Goal: Transaction & Acquisition: Purchase product/service

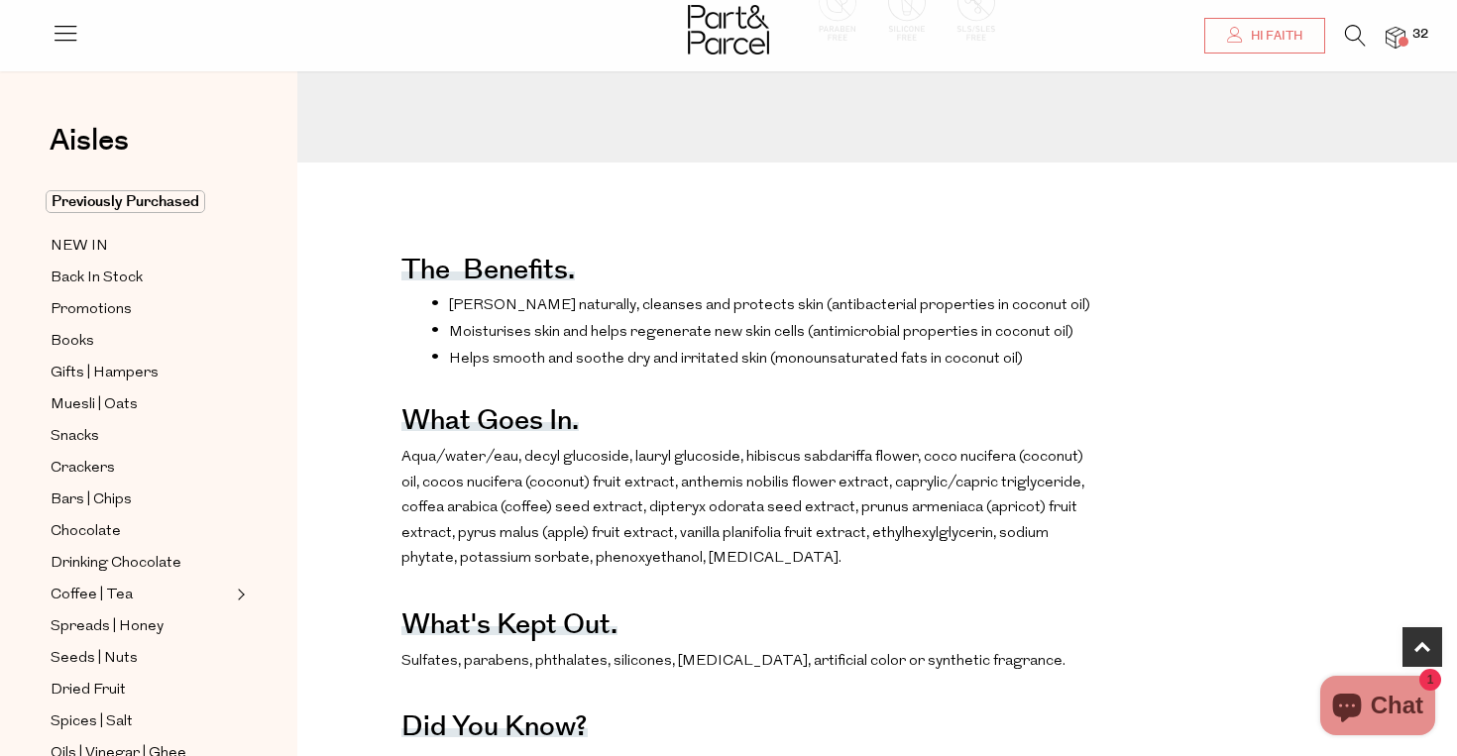
scroll to position [471, 0]
click at [1414, 28] on span "32" at bounding box center [1420, 35] width 26 height 18
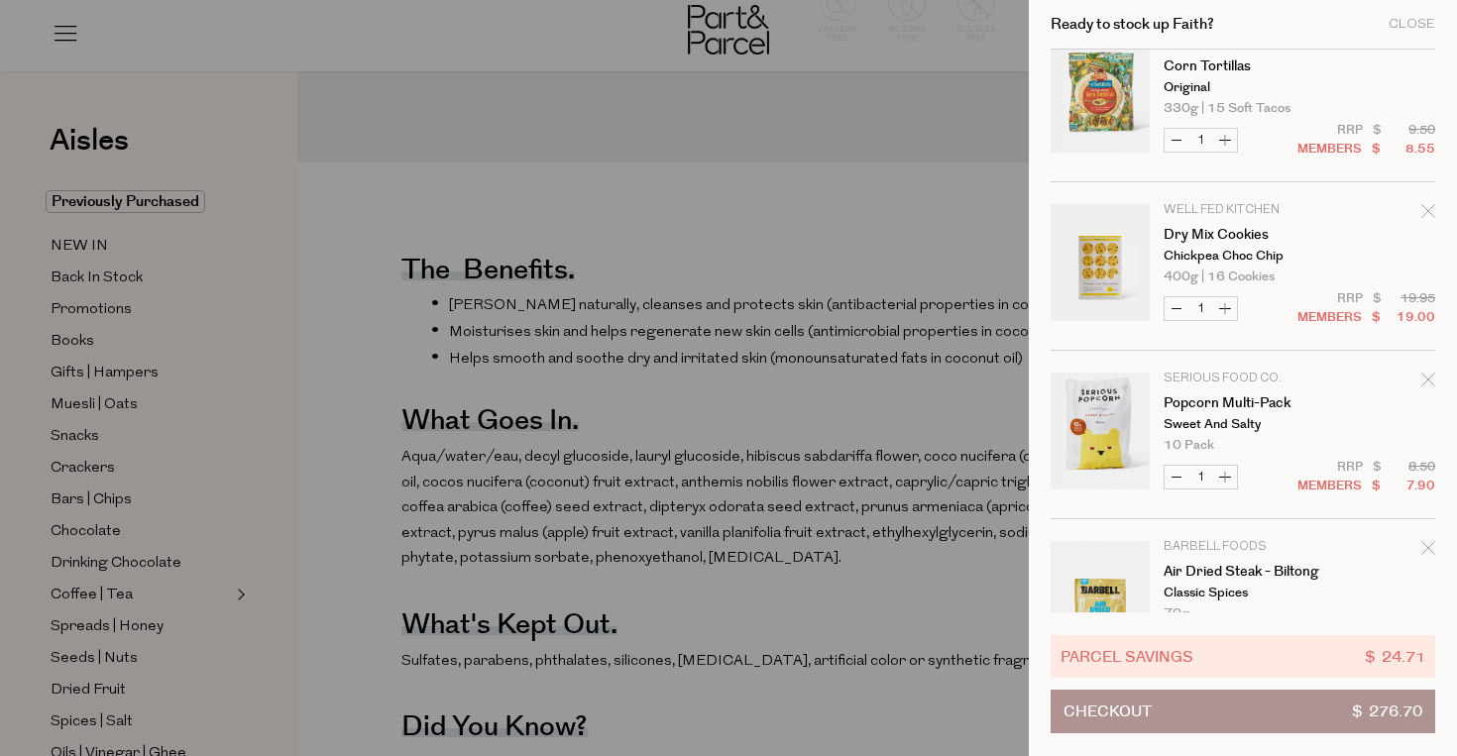
scroll to position [1563, 0]
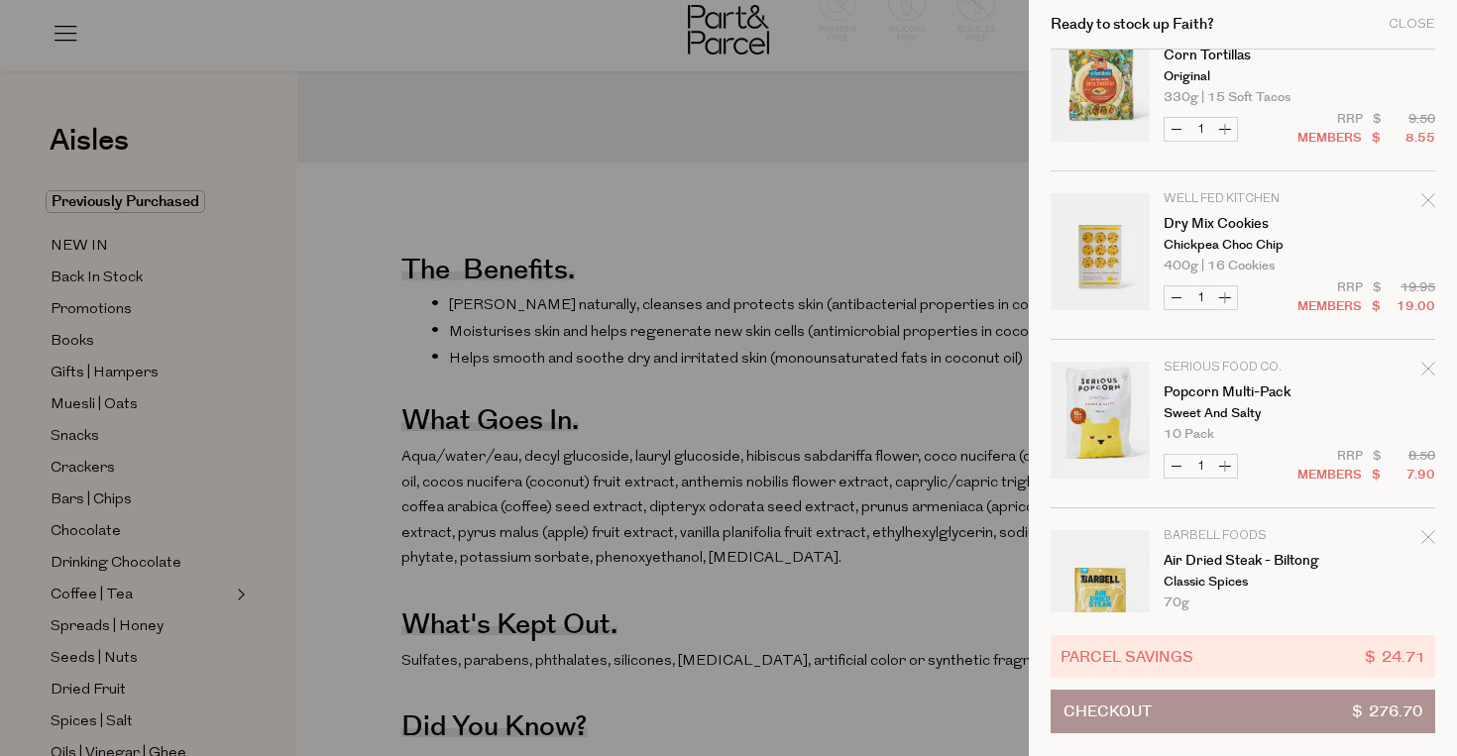
click at [1429, 196] on icon "Remove Dry Mix Cookies" at bounding box center [1428, 200] width 14 height 14
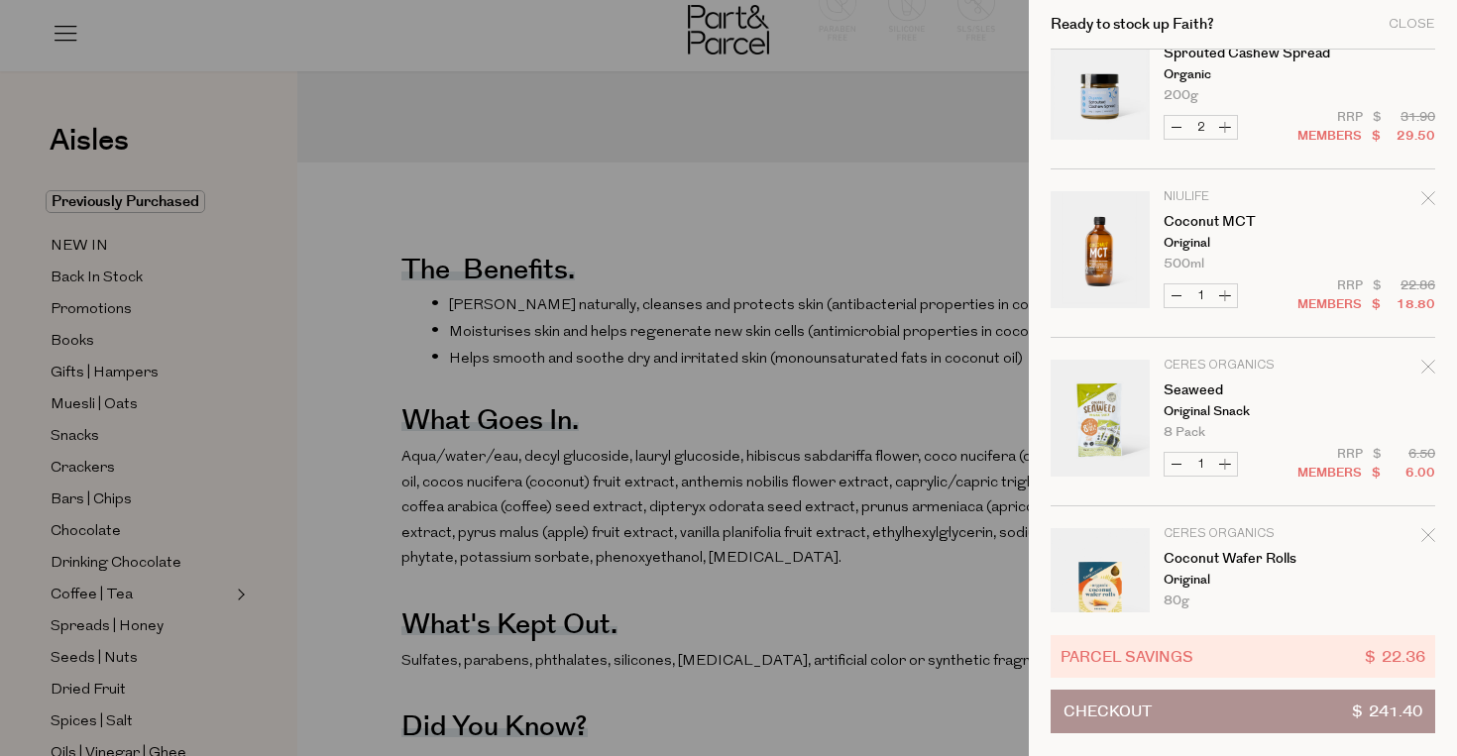
scroll to position [3160, 0]
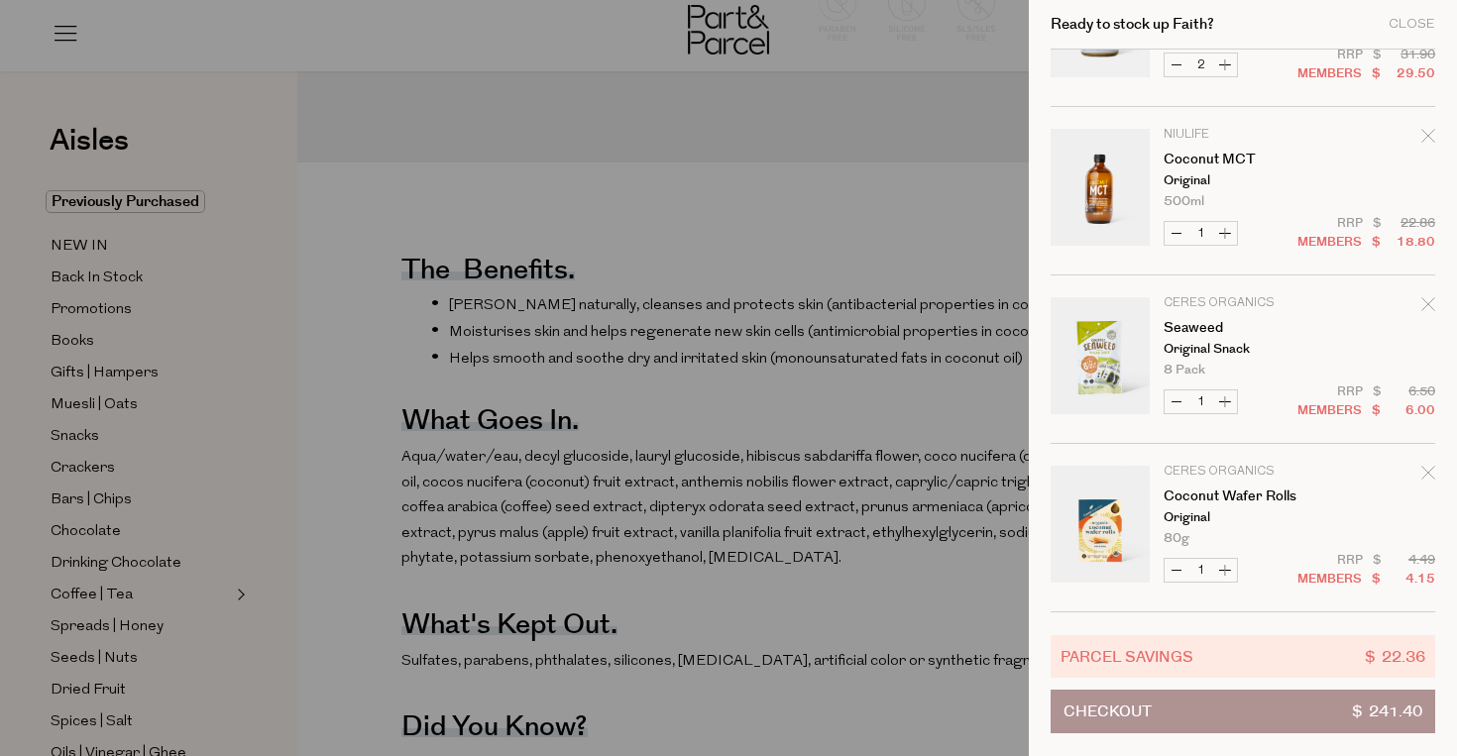
click at [1230, 391] on button "Increase Seaweed" at bounding box center [1225, 402] width 24 height 23
type input "2"
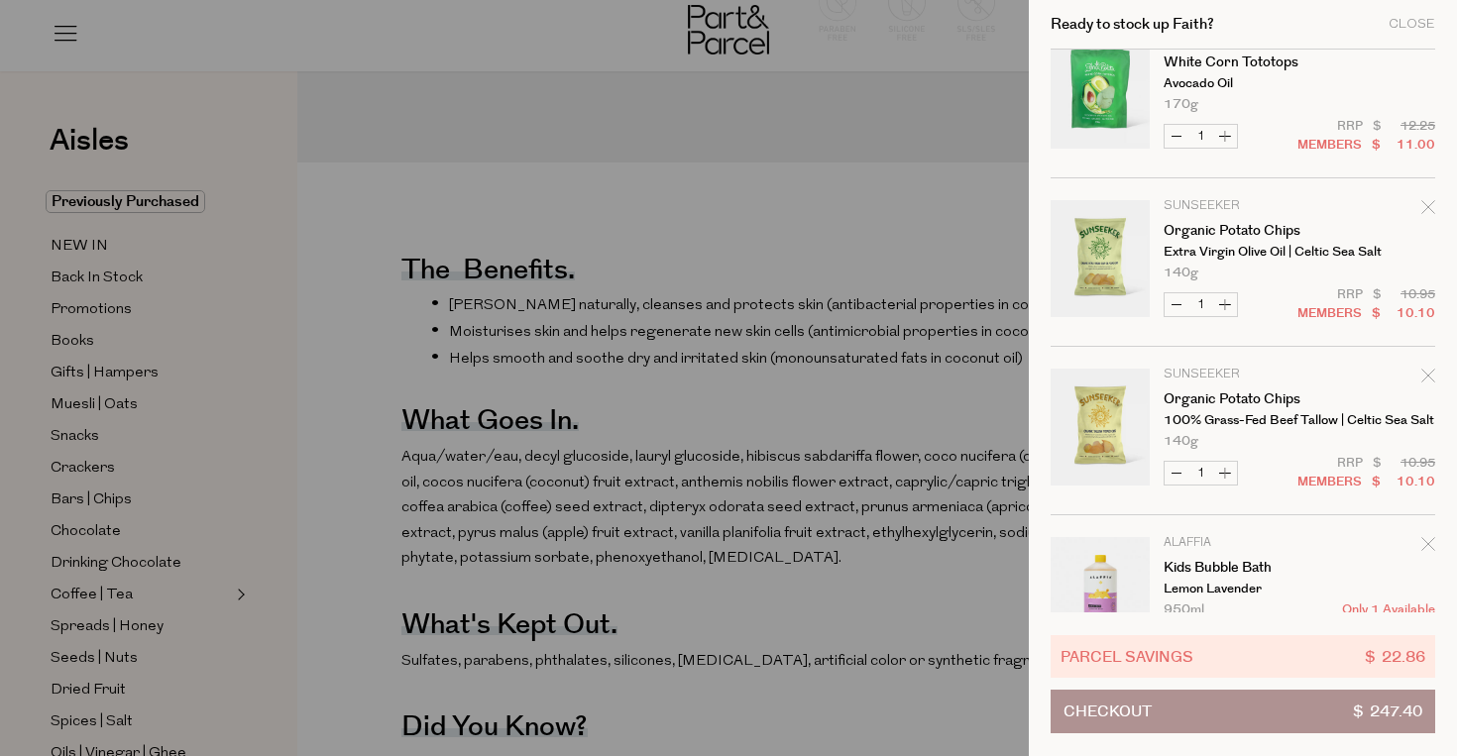
scroll to position [2527, 0]
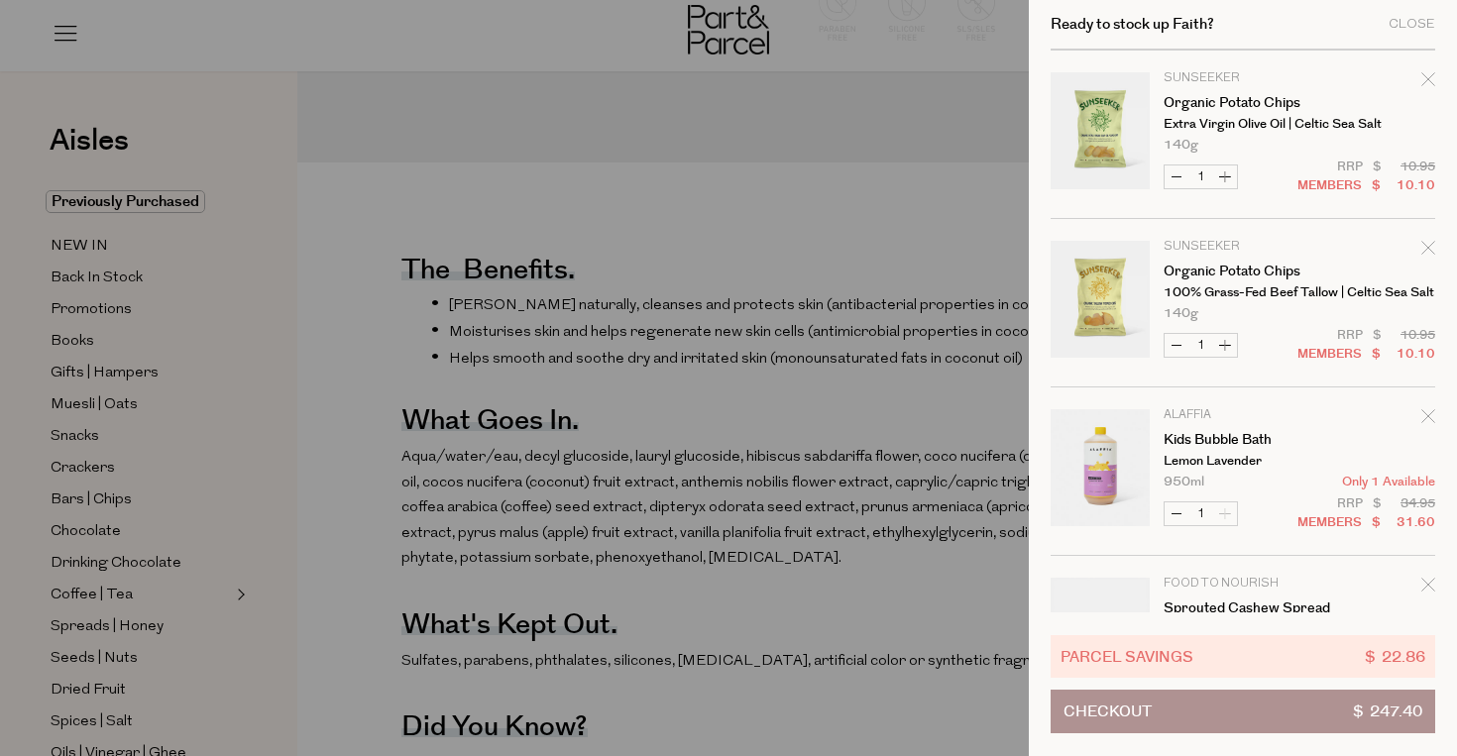
click at [520, 122] on div at bounding box center [728, 378] width 1457 height 756
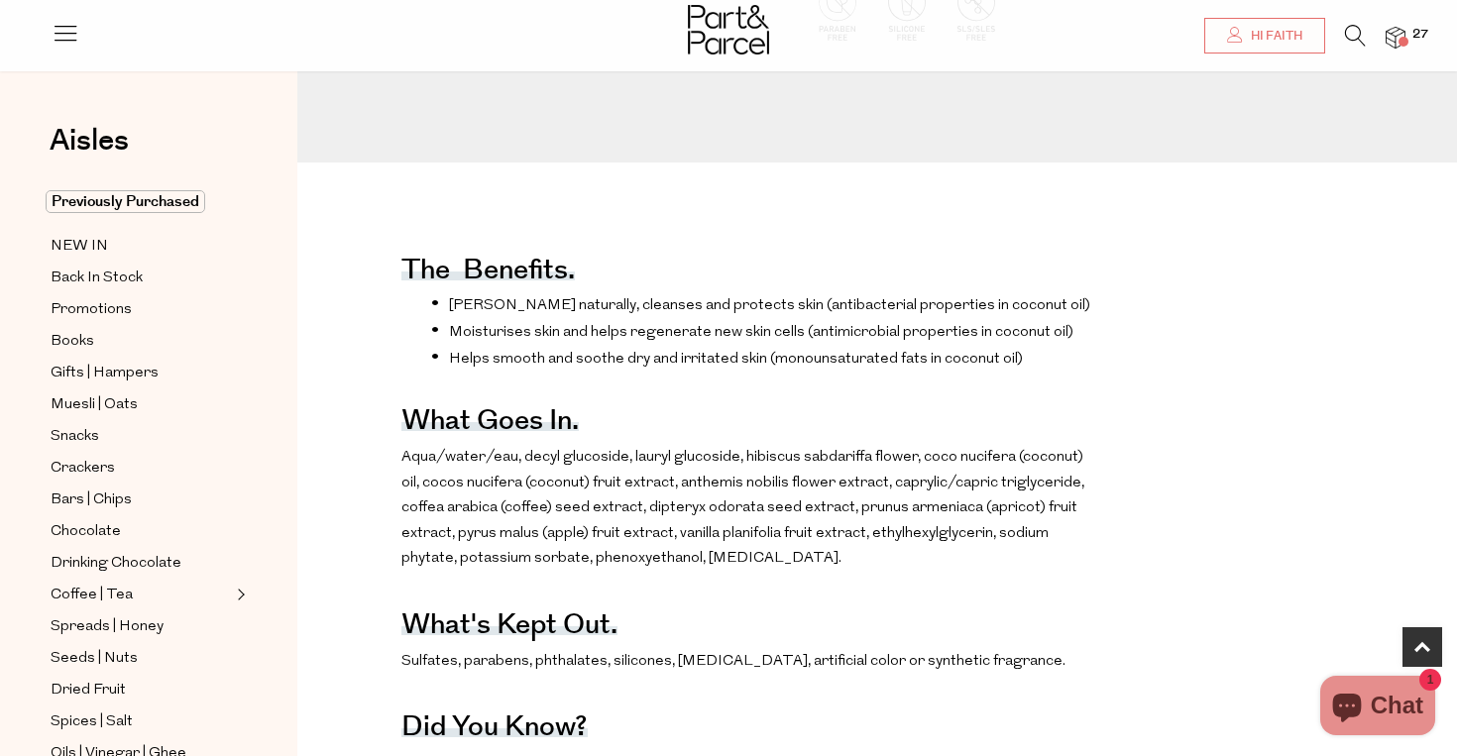
click at [1345, 35] on icon at bounding box center [1355, 36] width 21 height 22
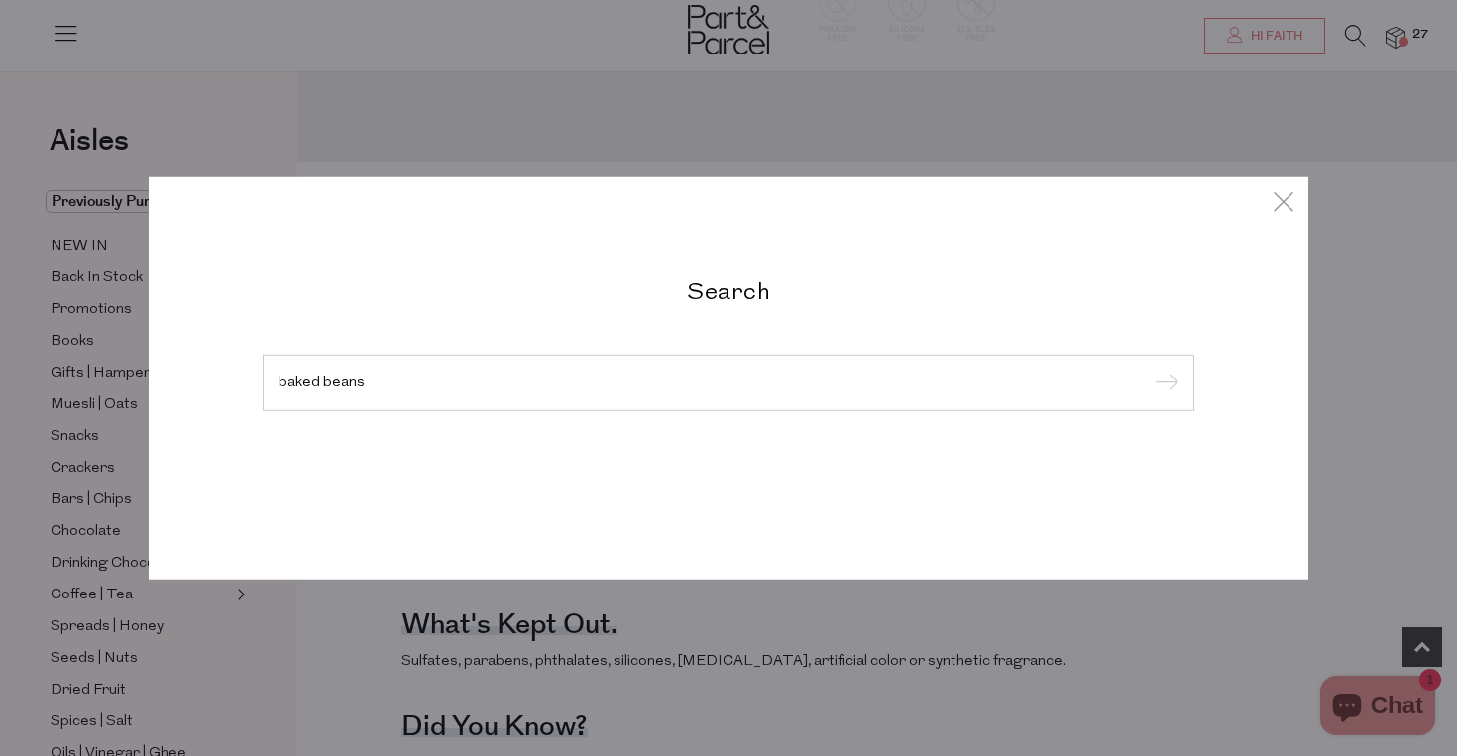
type input "baked beans"
click at [1149, 369] on input "submit" at bounding box center [1164, 384] width 30 height 30
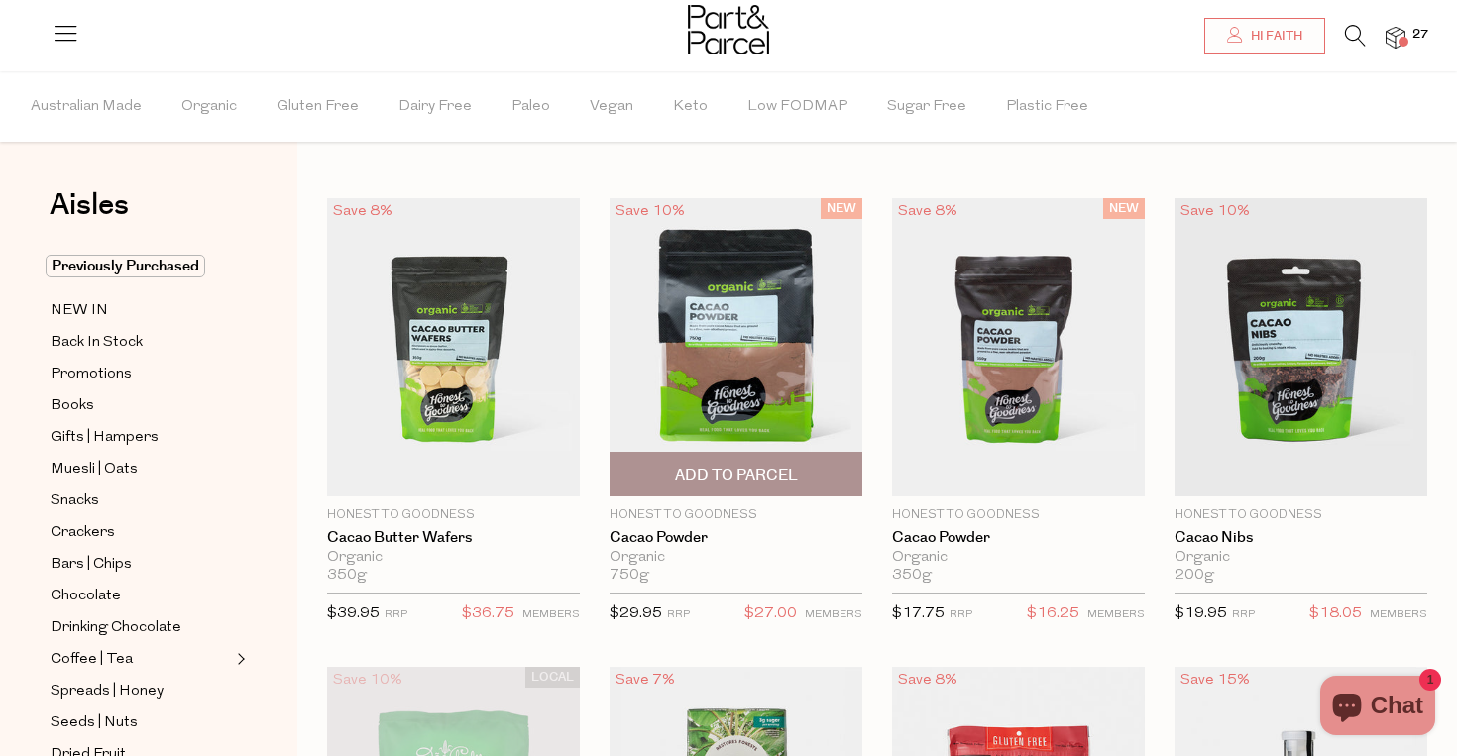
scroll to position [22, 0]
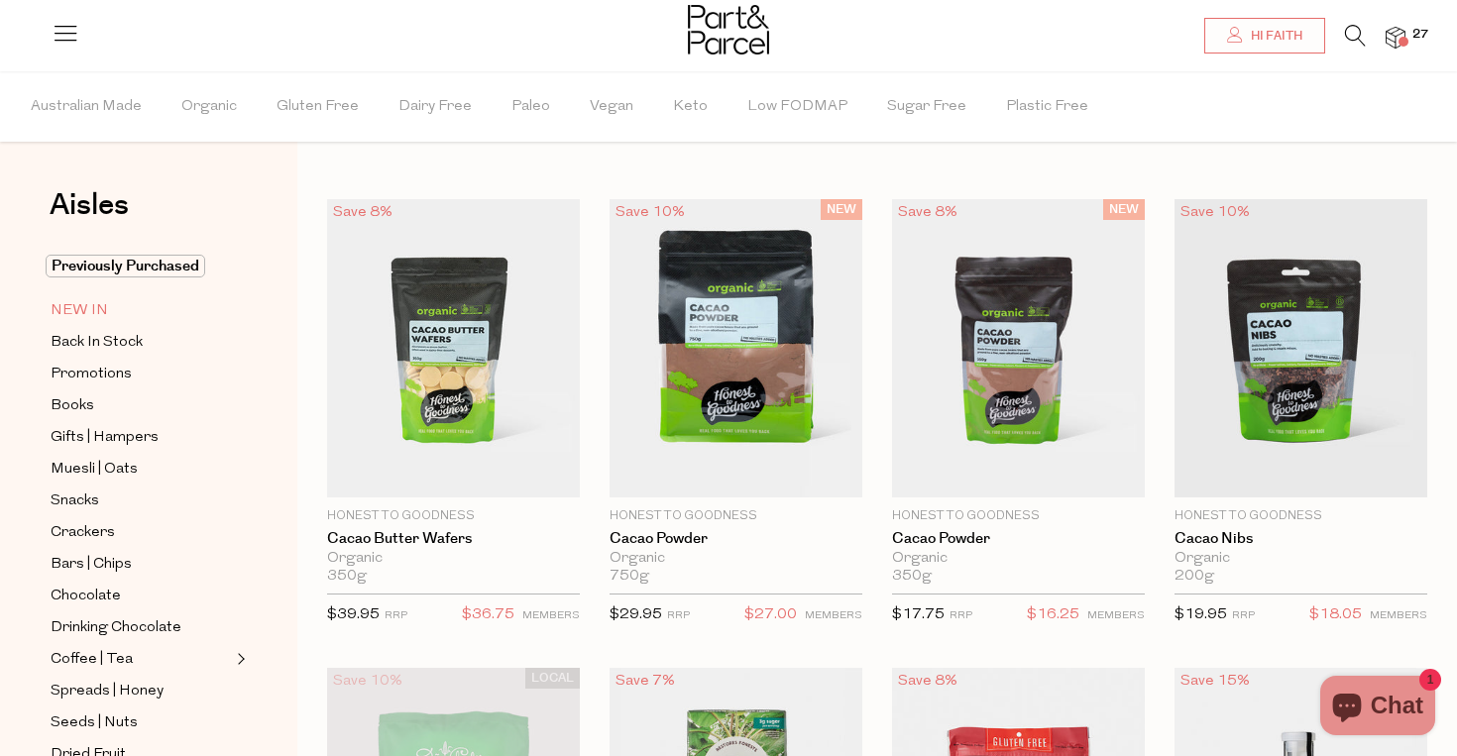
click at [100, 313] on span "NEW IN" at bounding box center [79, 311] width 57 height 24
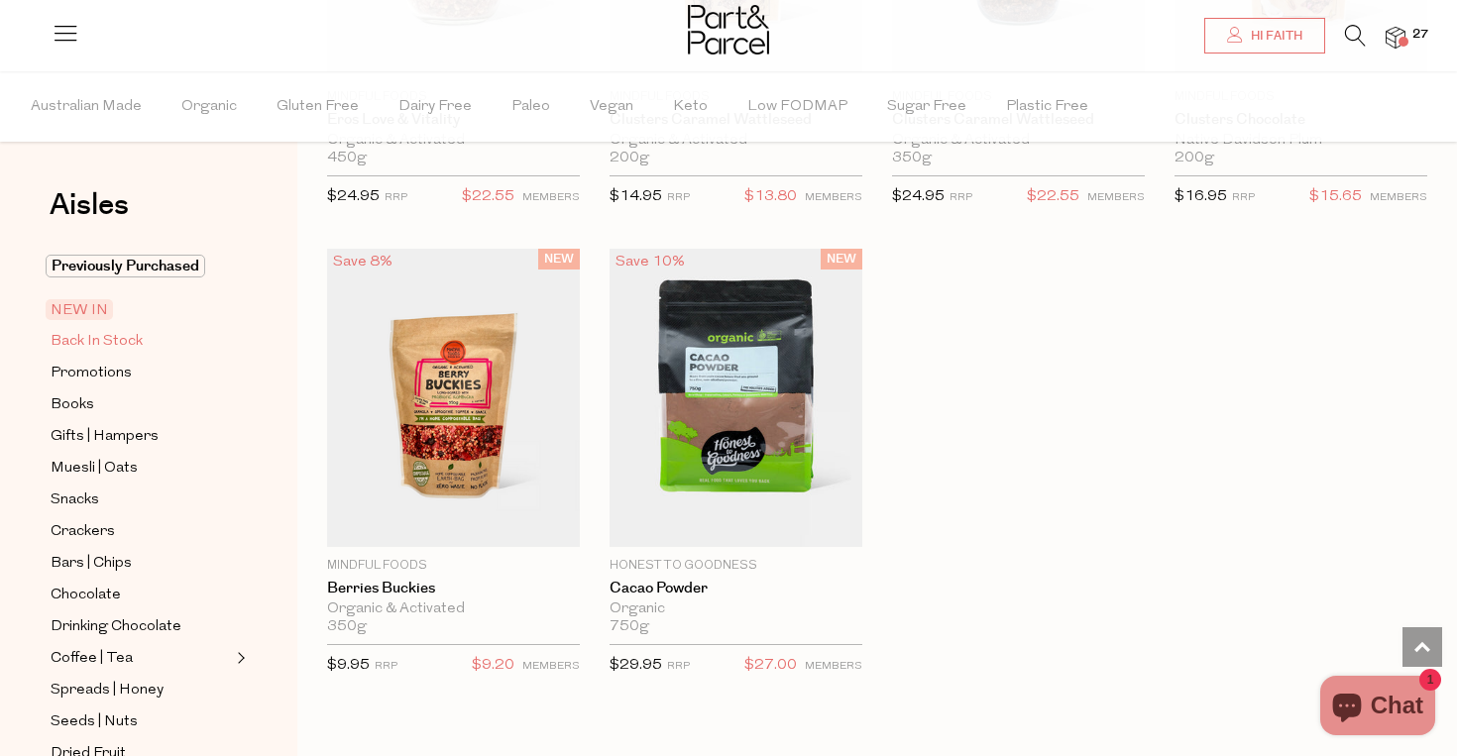
click at [111, 349] on span "Back In Stock" at bounding box center [97, 342] width 92 height 24
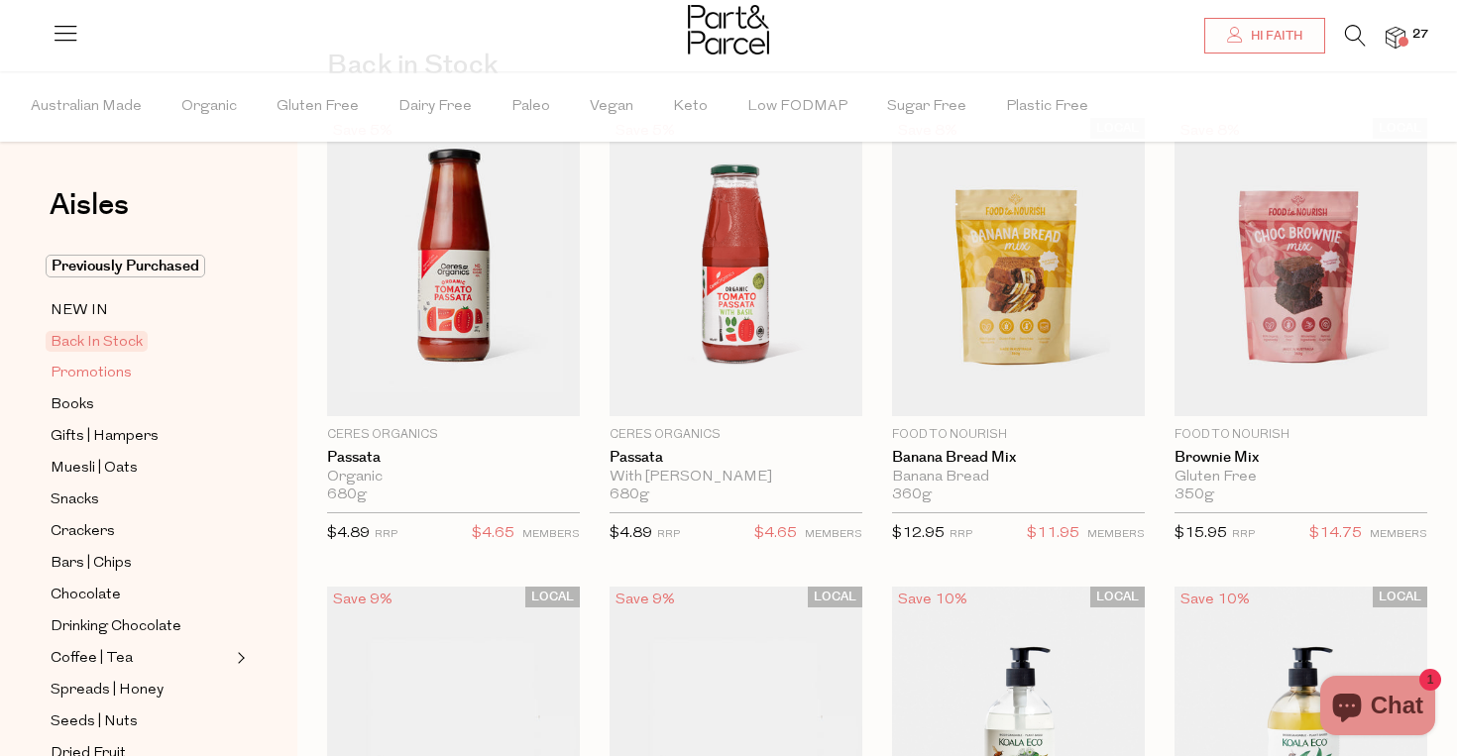
click at [107, 368] on span "Promotions" at bounding box center [91, 374] width 81 height 24
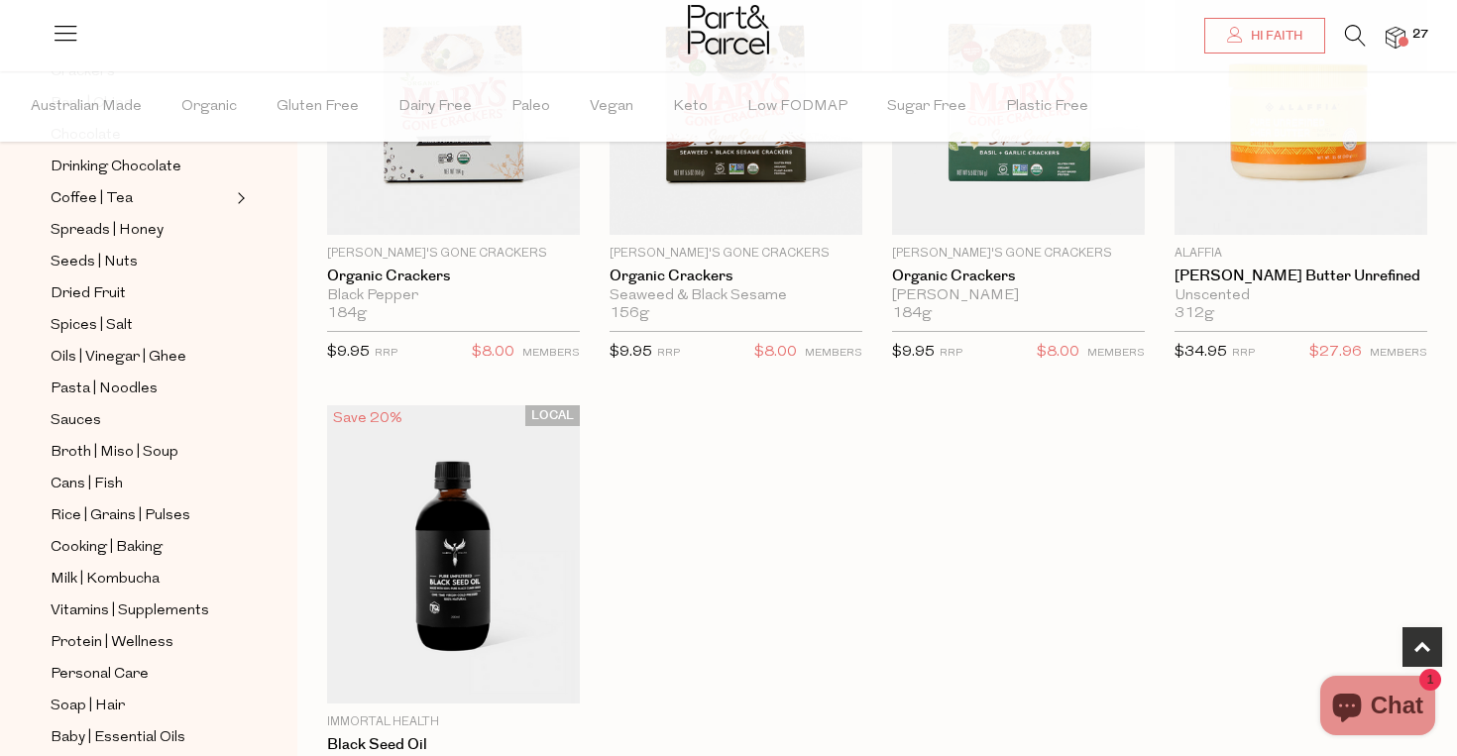
scroll to position [635, 0]
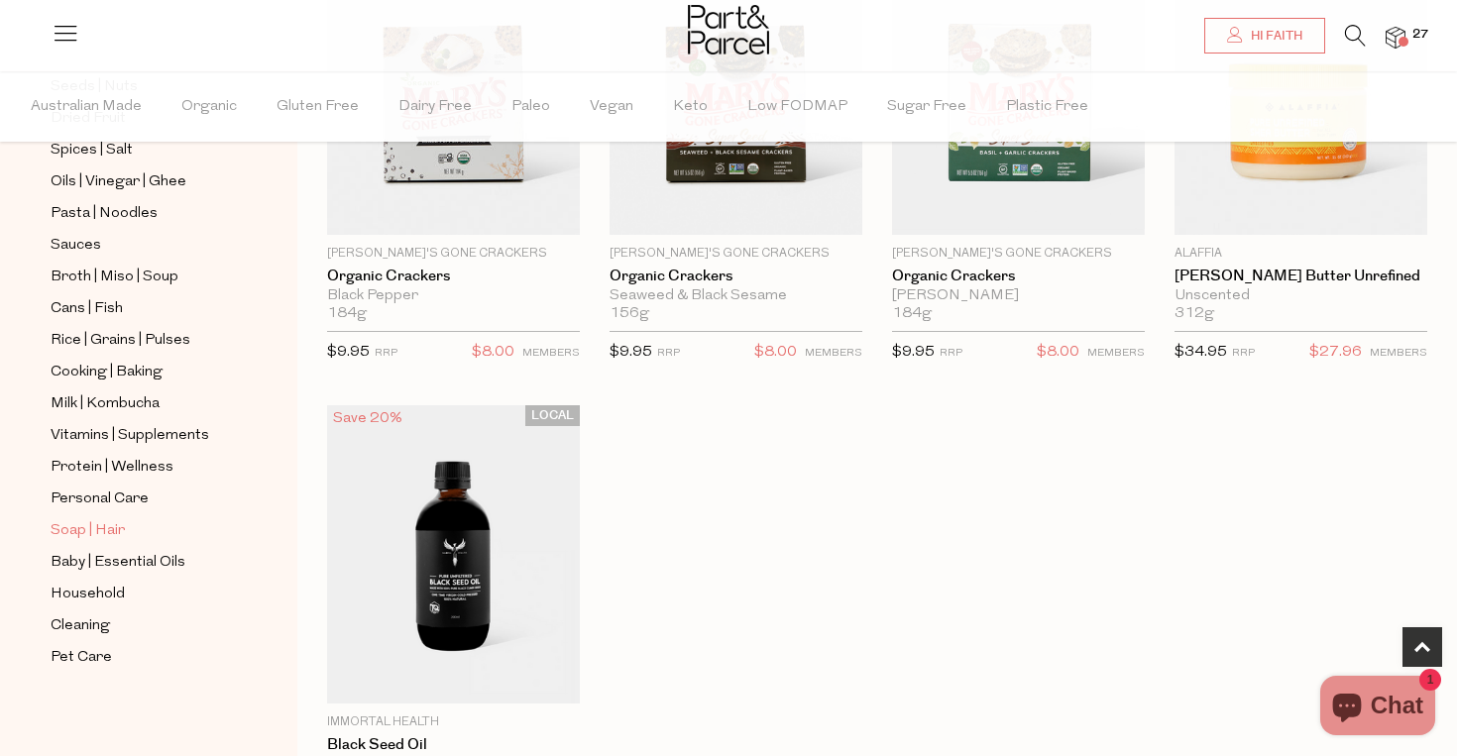
click at [117, 527] on span "Soap | Hair" at bounding box center [88, 531] width 74 height 24
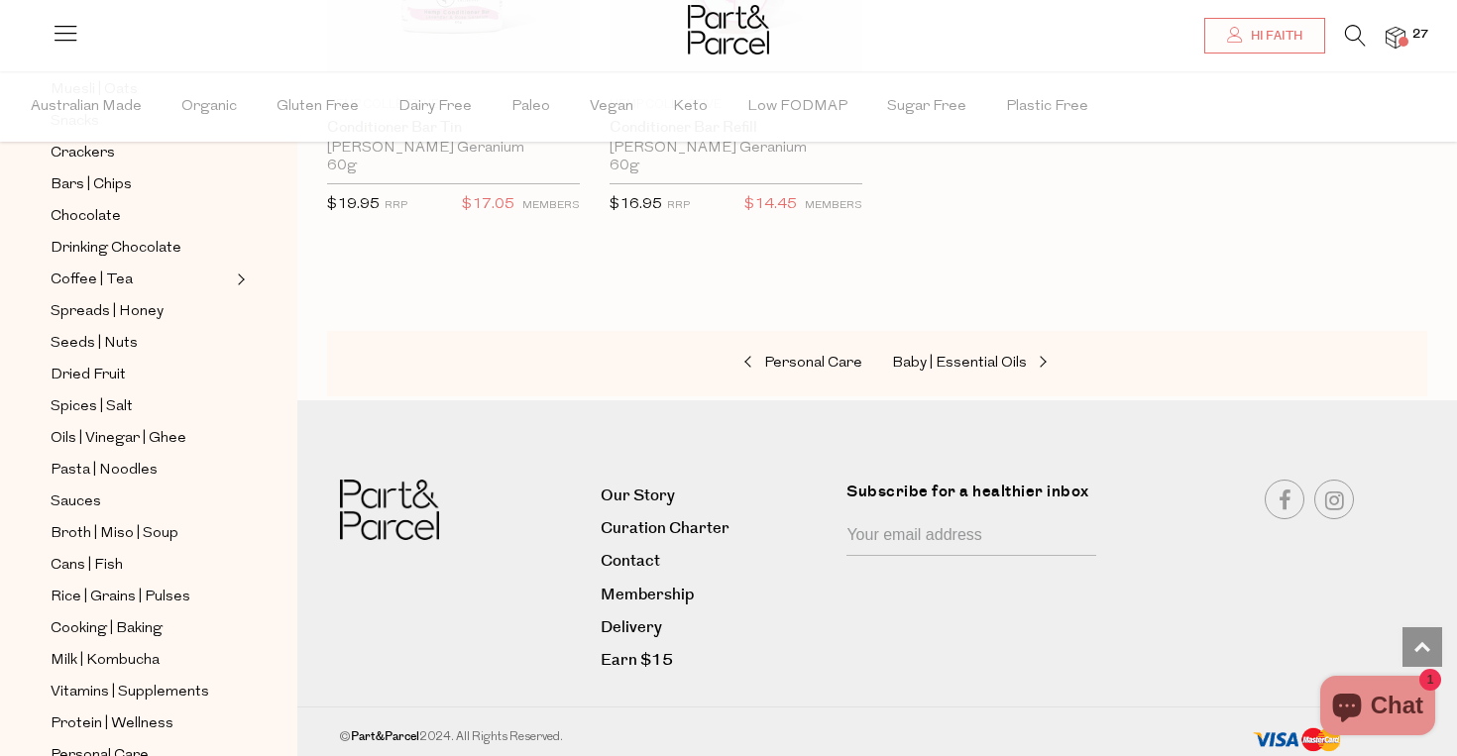
scroll to position [392, 0]
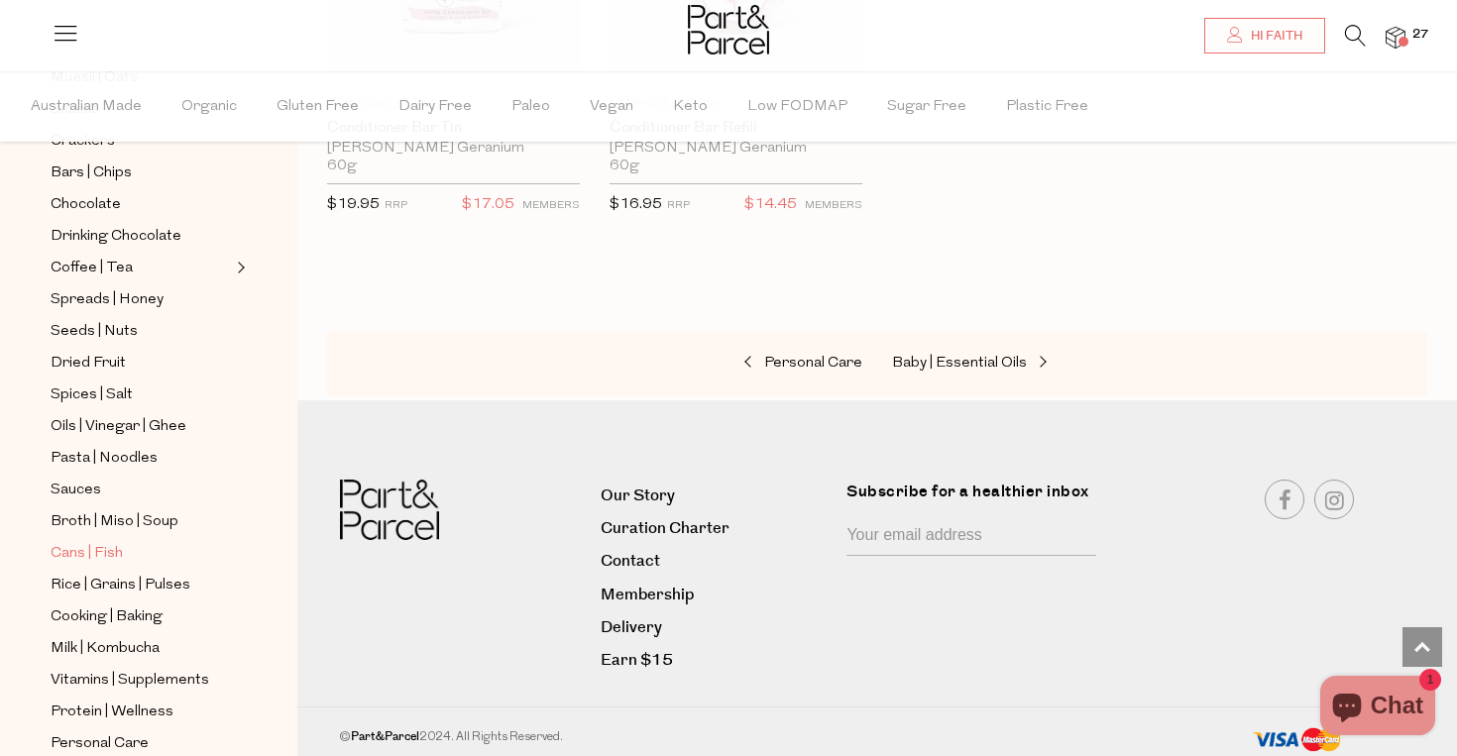
click at [107, 560] on span "Cans | Fish" at bounding box center [87, 554] width 72 height 24
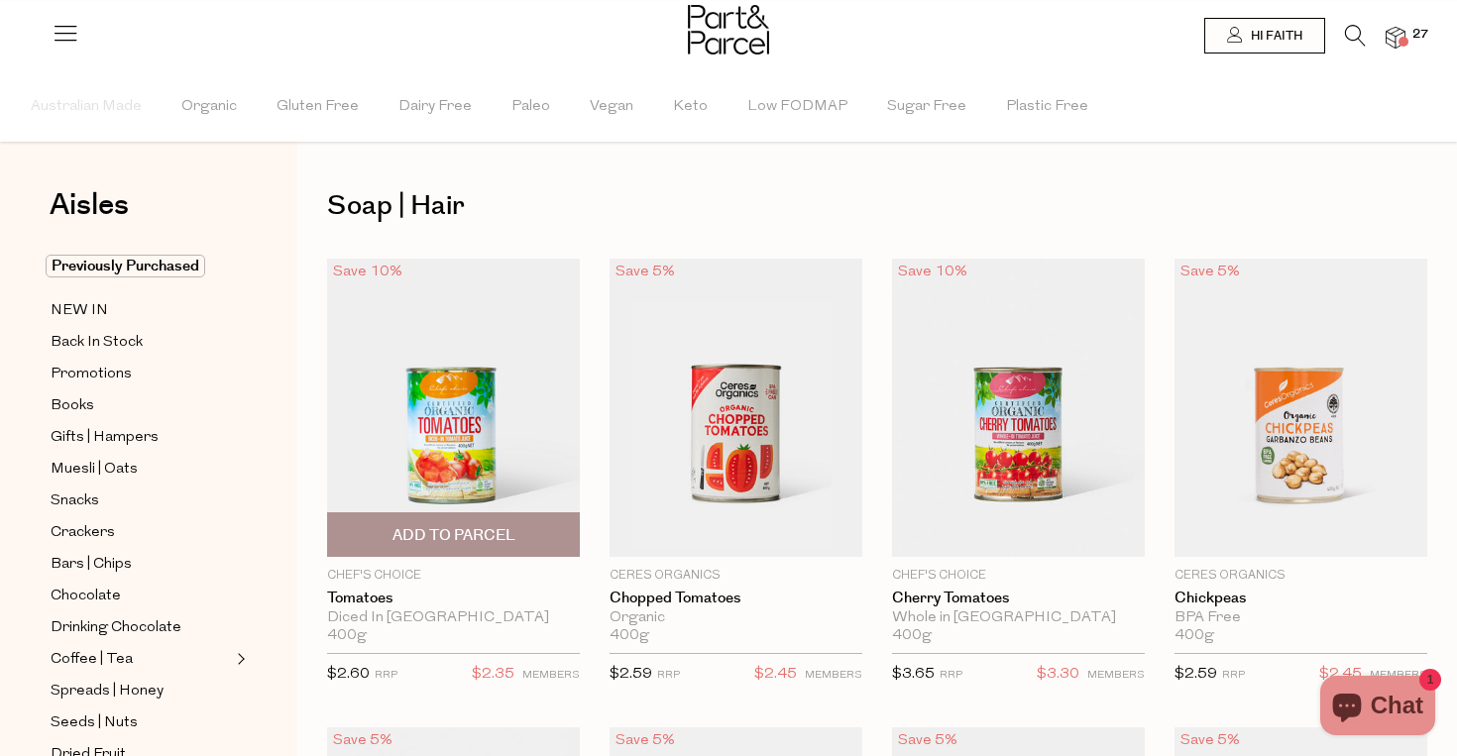
type input "2"
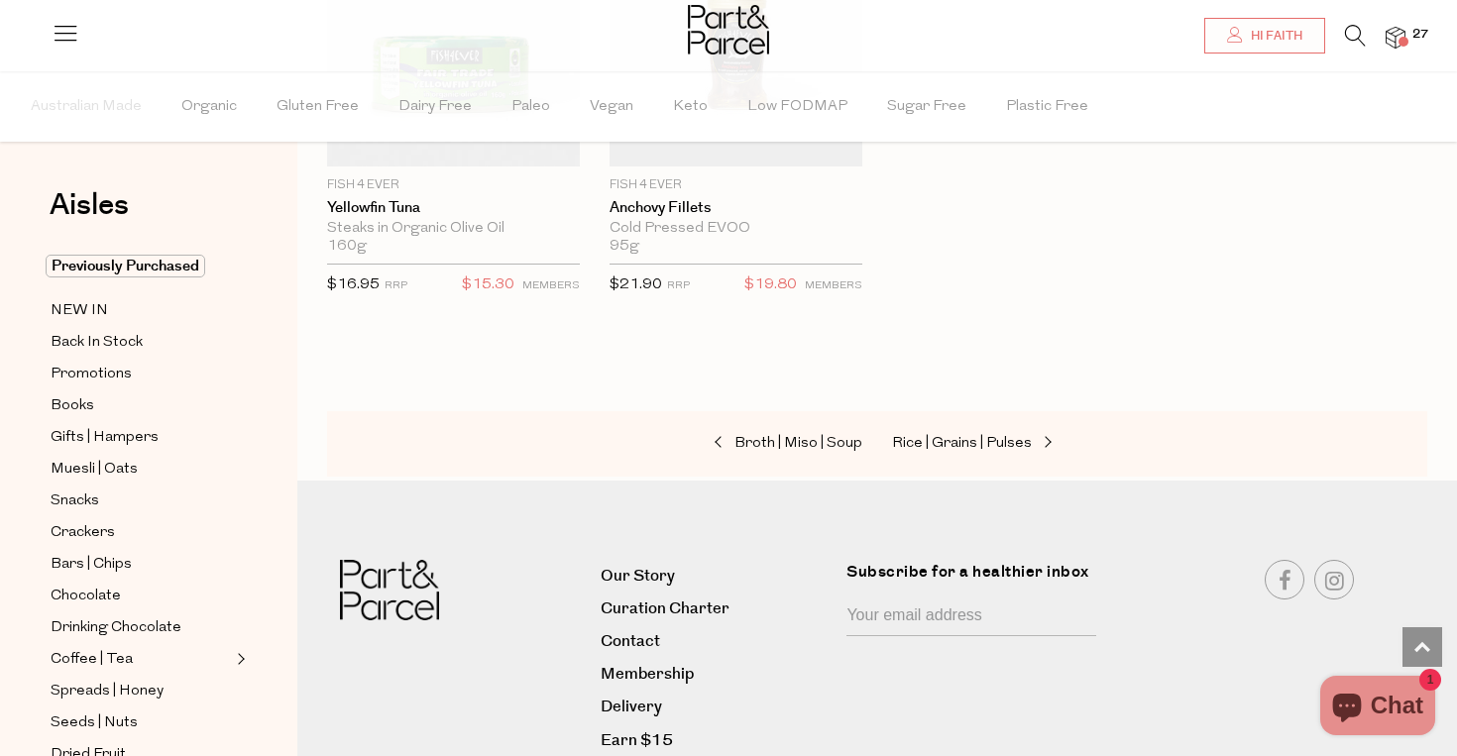
scroll to position [3290, 0]
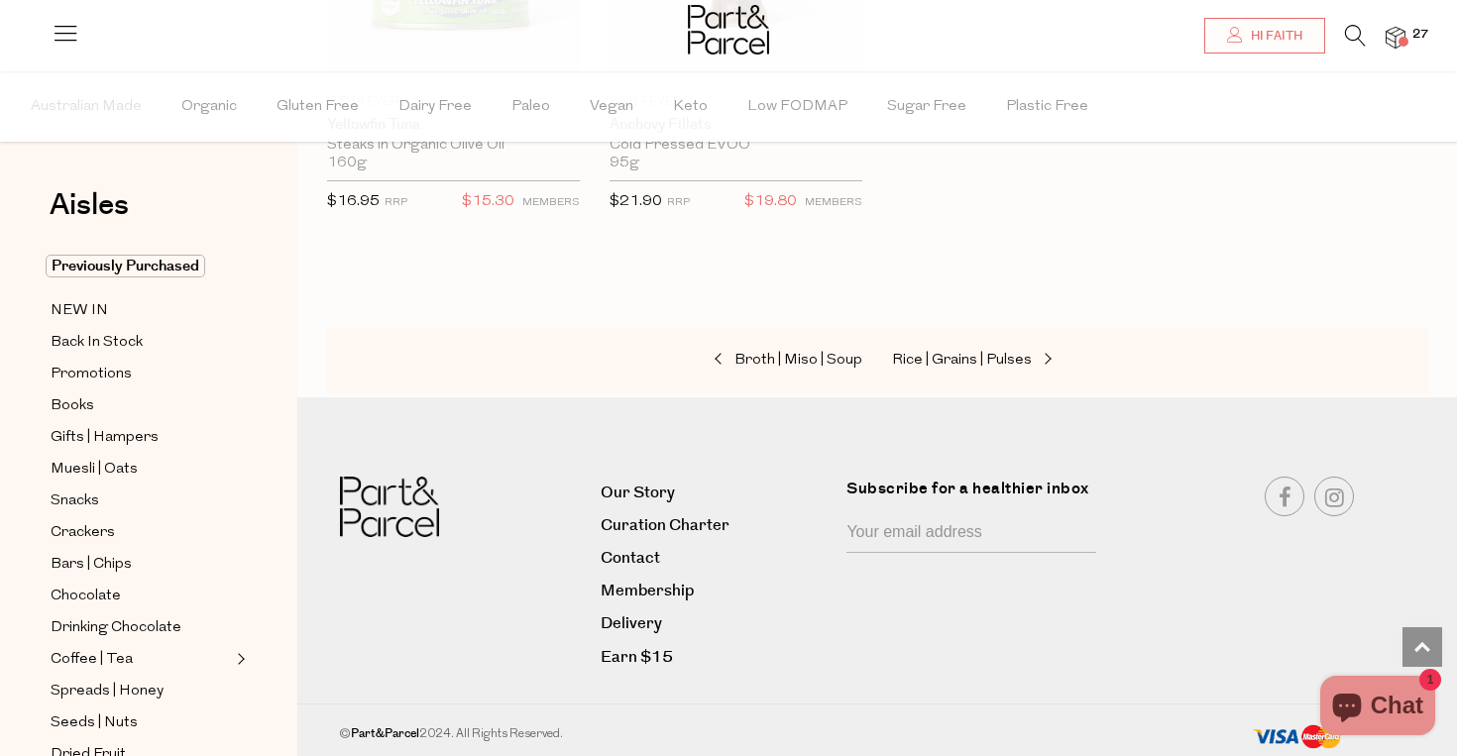
click at [1404, 37] on span at bounding box center [1404, 42] width 10 height 10
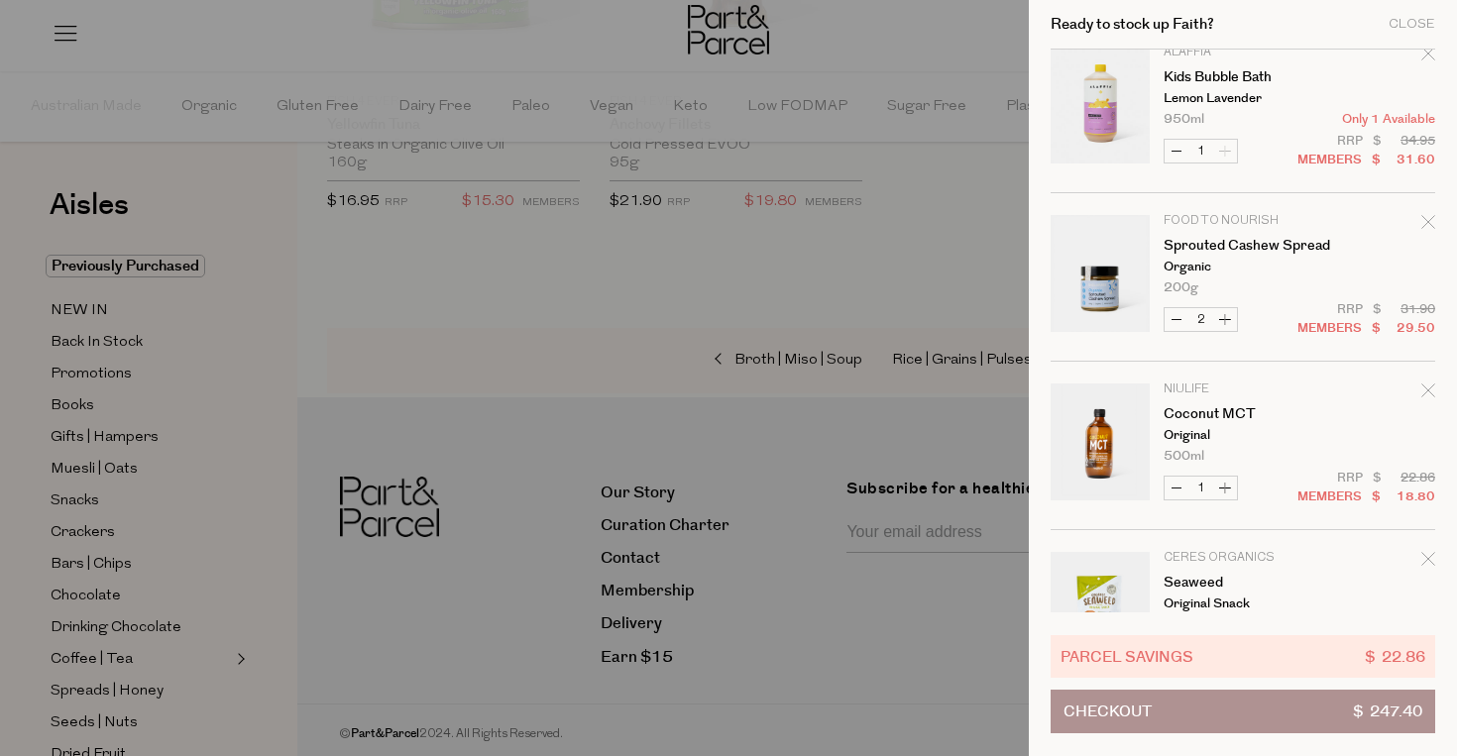
scroll to position [3160, 0]
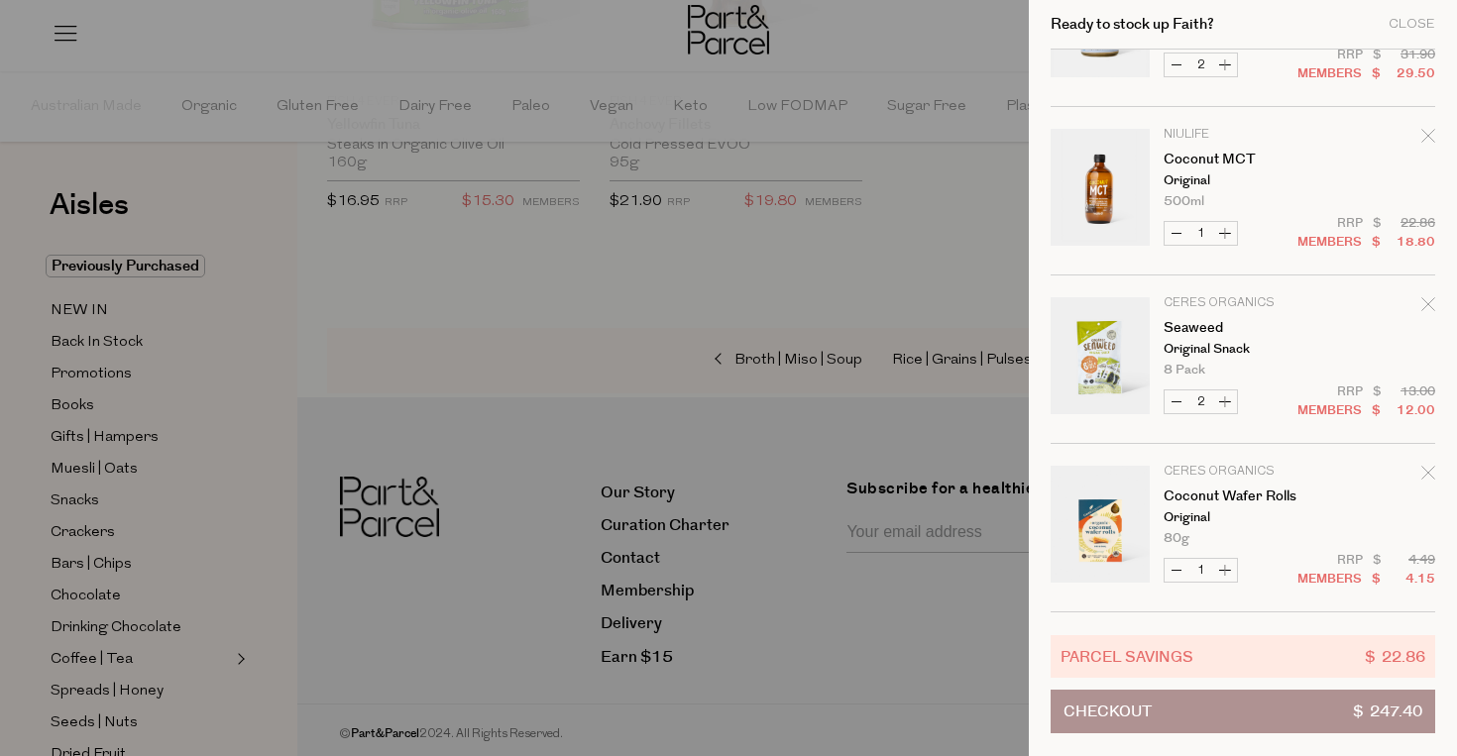
click at [811, 200] on div at bounding box center [728, 378] width 1457 height 756
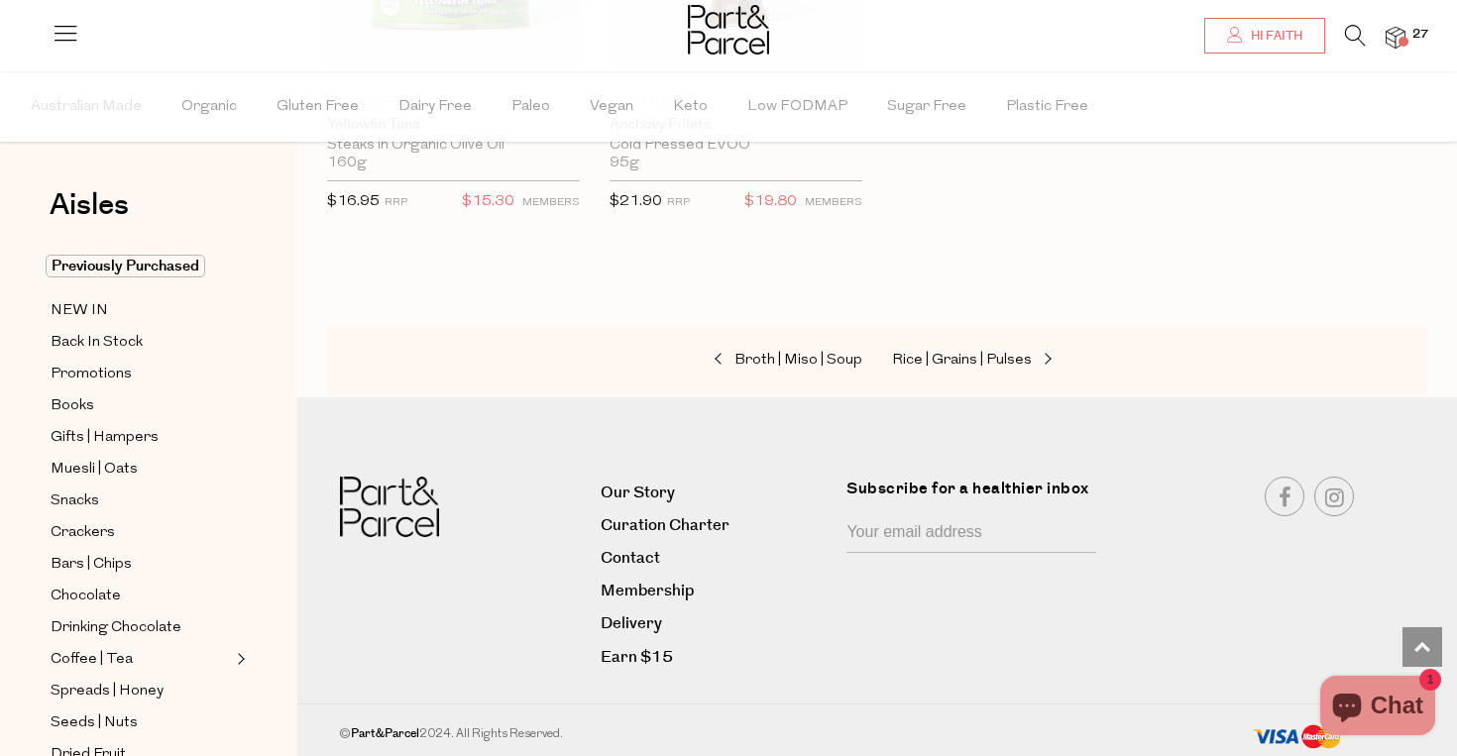
click at [1350, 45] on icon at bounding box center [1355, 36] width 21 height 22
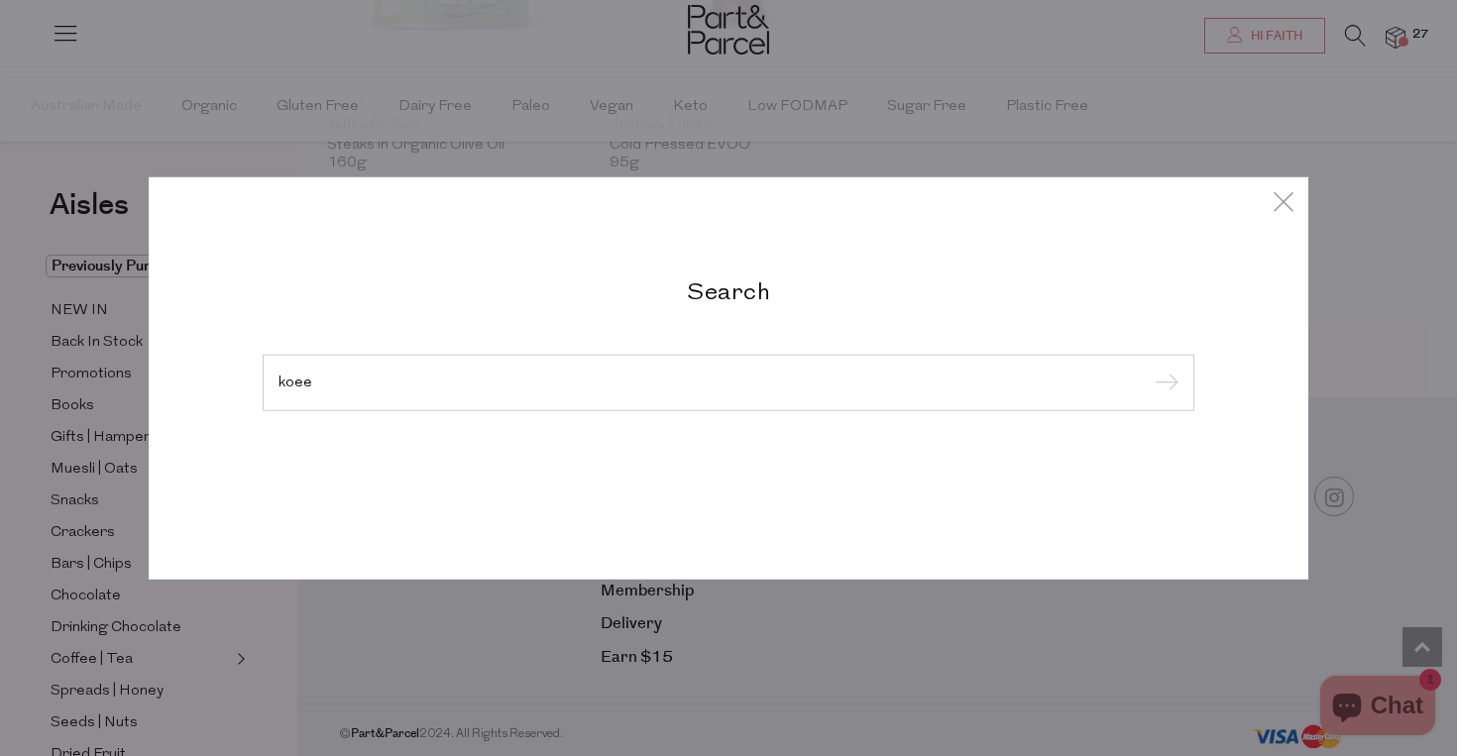
type input "koee"
click at [1149, 369] on input "submit" at bounding box center [1164, 384] width 30 height 30
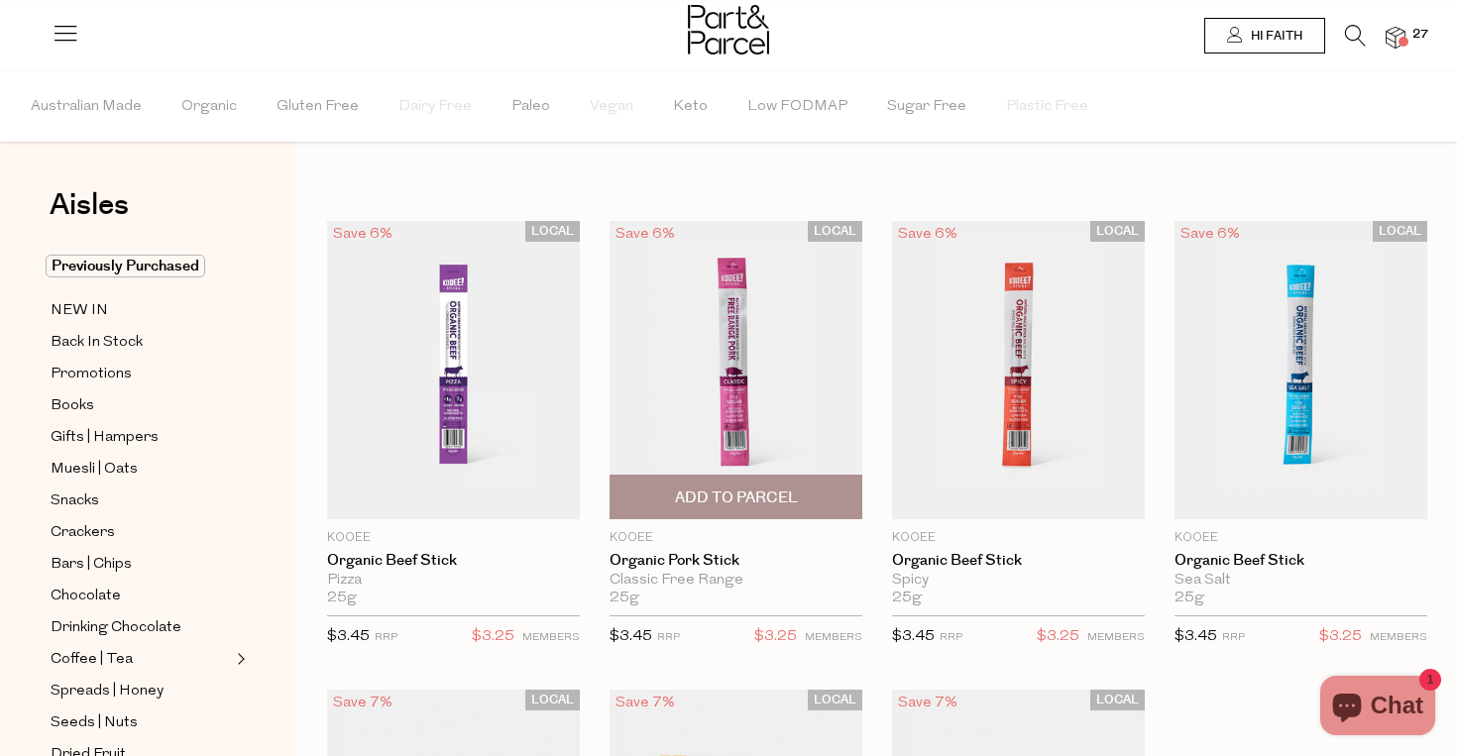
click at [759, 494] on span "Add To Parcel" at bounding box center [736, 498] width 123 height 21
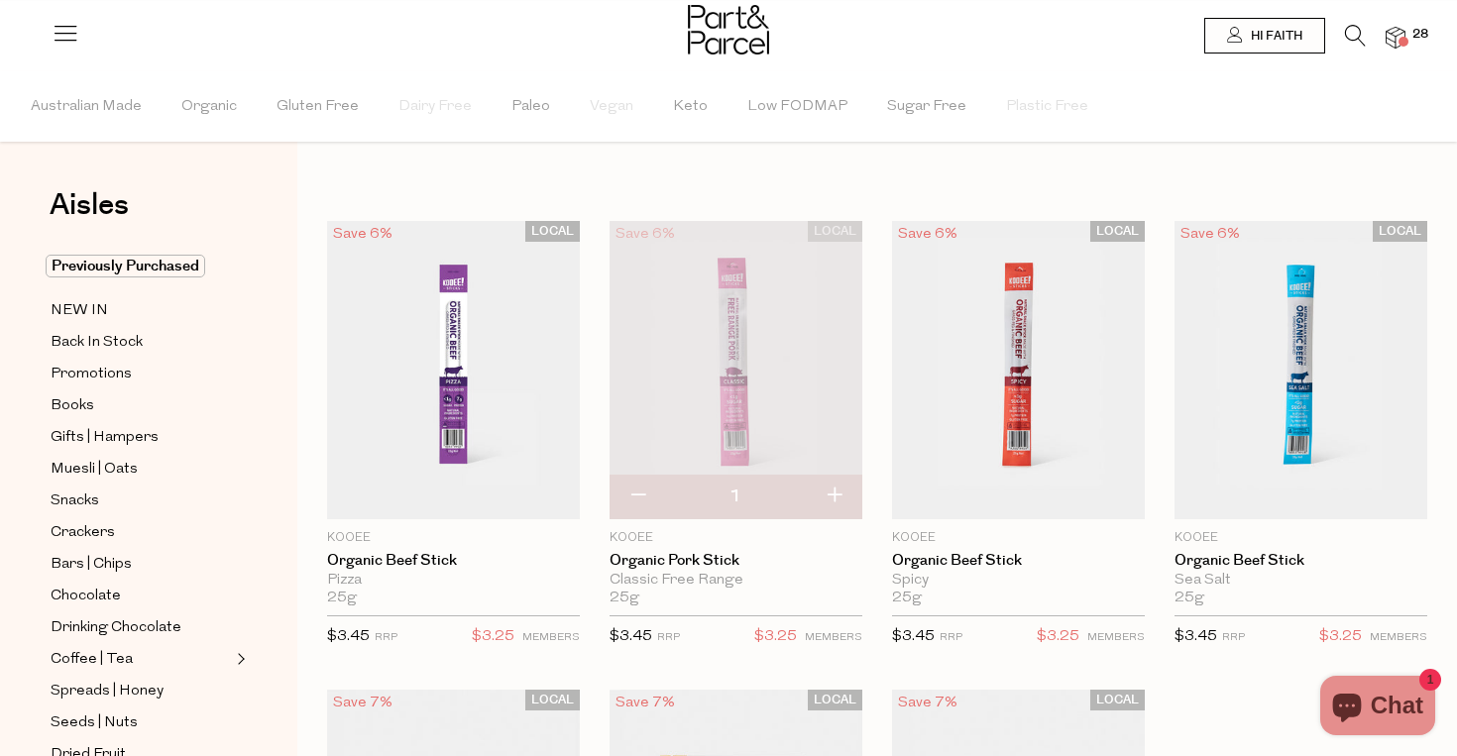
click at [1396, 31] on img at bounding box center [1396, 38] width 20 height 23
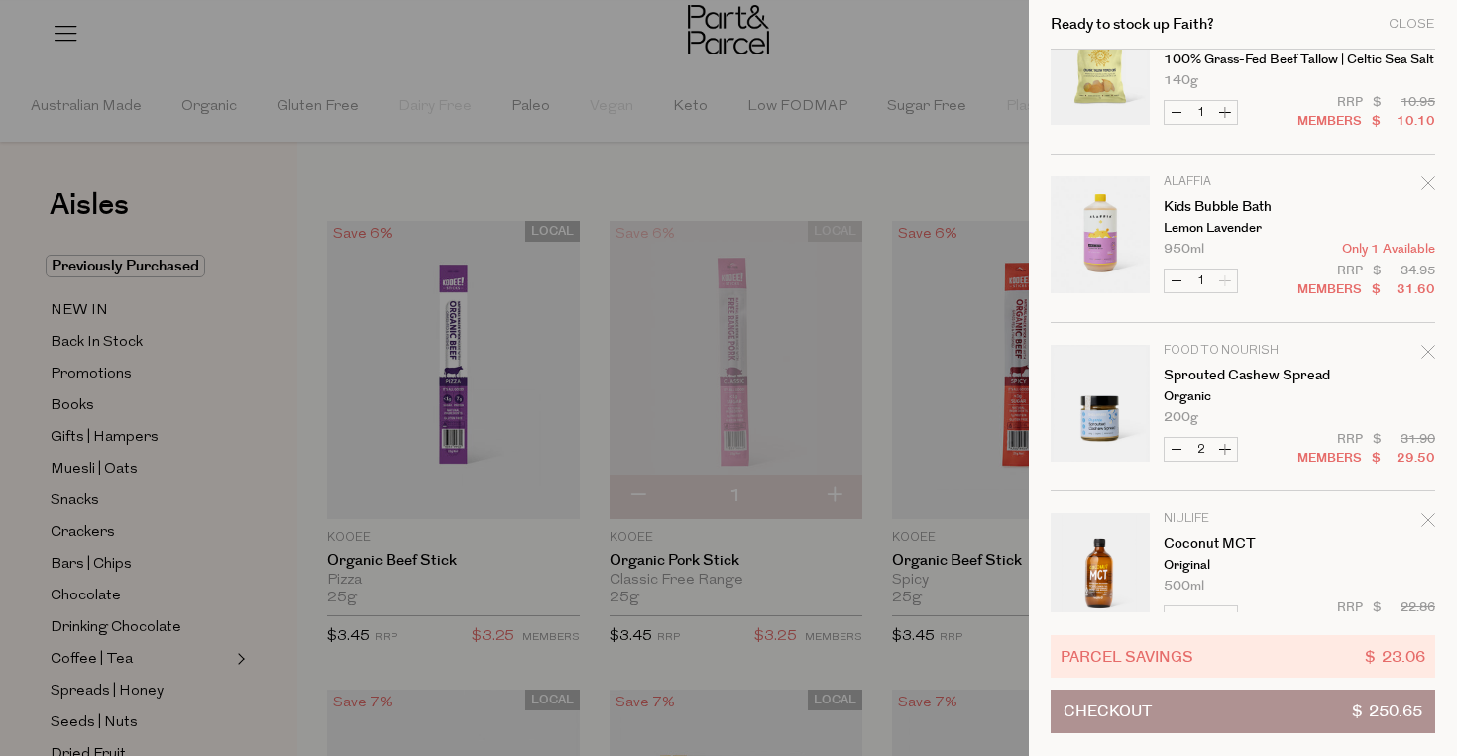
scroll to position [2934, 0]
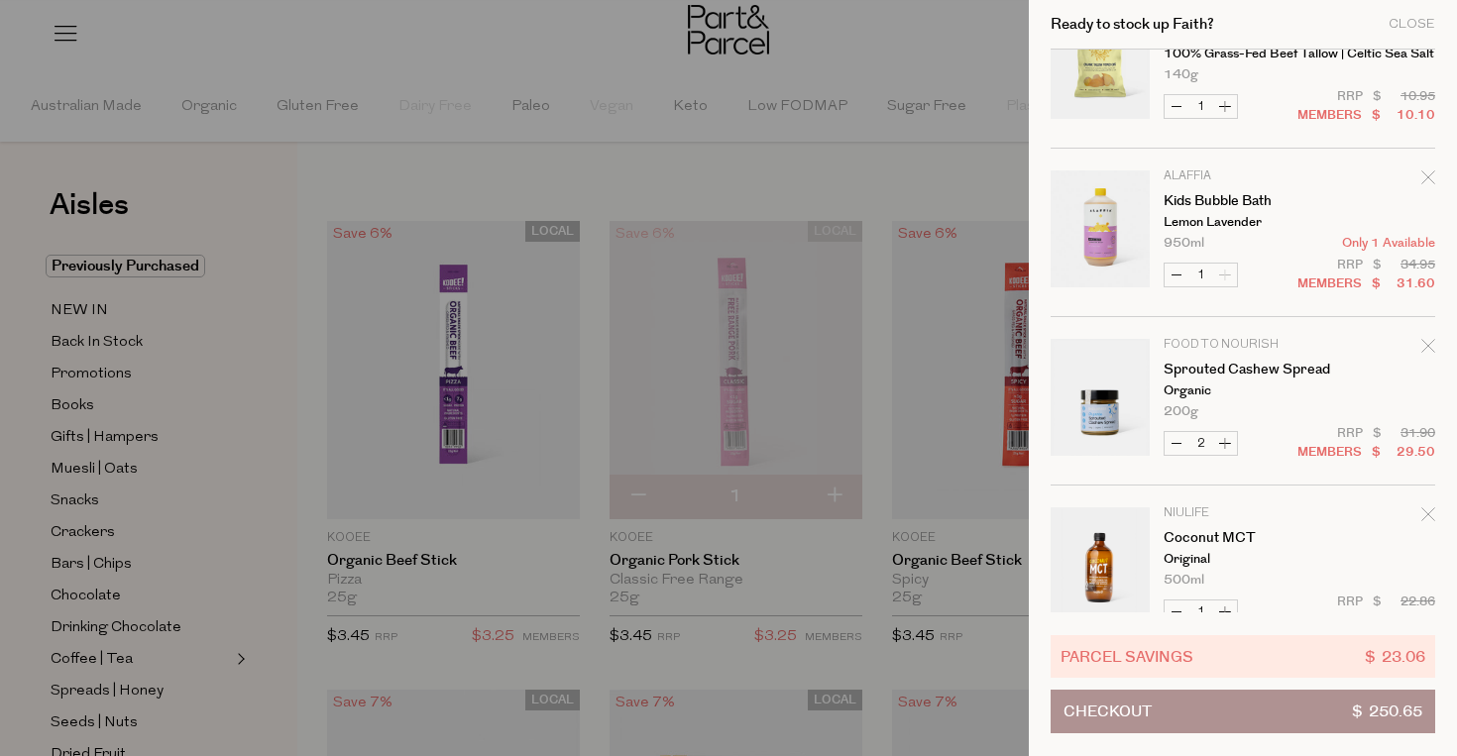
click at [1173, 440] on button "Decrease Sprouted Cashew Spread" at bounding box center [1177, 443] width 24 height 23
type input "1"
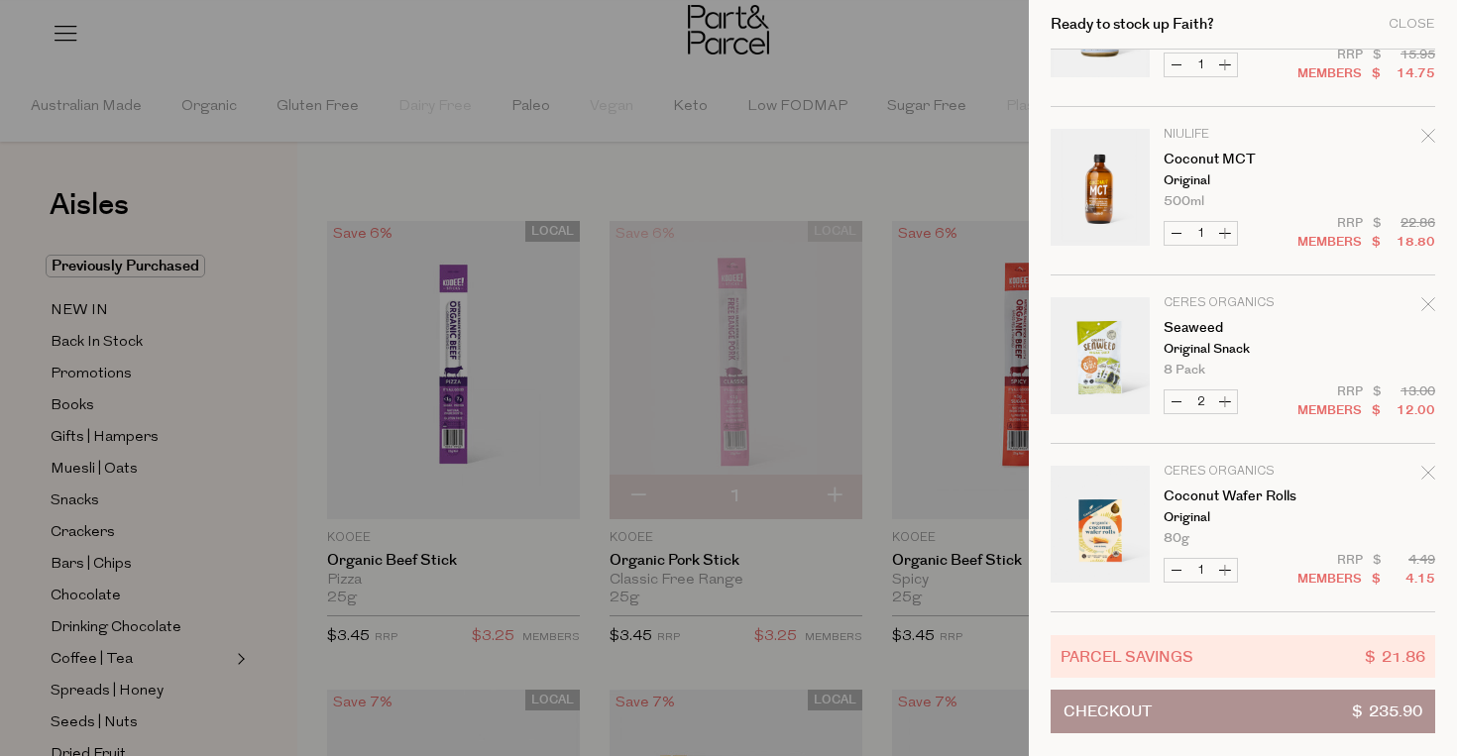
scroll to position [3328, 0]
click at [327, 575] on div at bounding box center [728, 378] width 1457 height 756
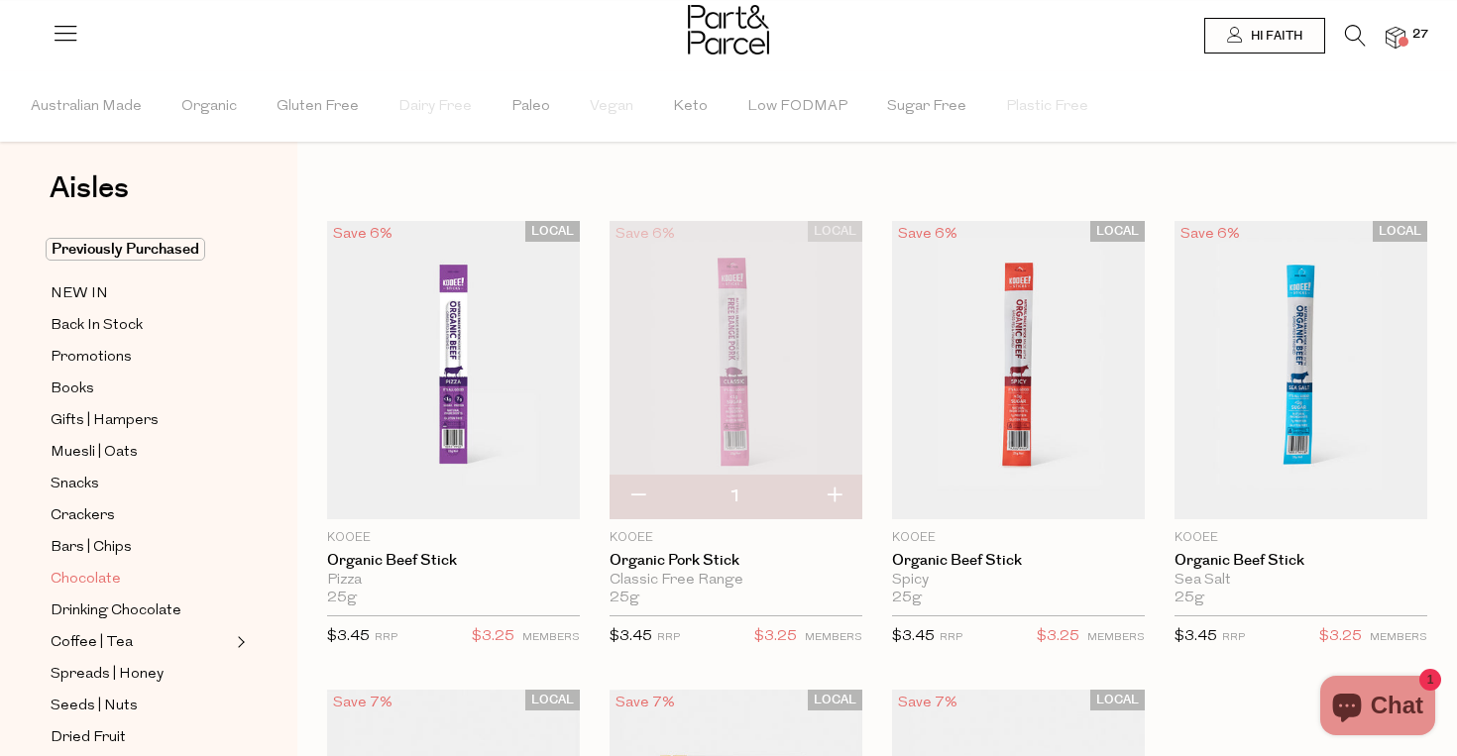
scroll to position [19, 0]
click at [114, 611] on span "Drinking Chocolate" at bounding box center [116, 610] width 131 height 24
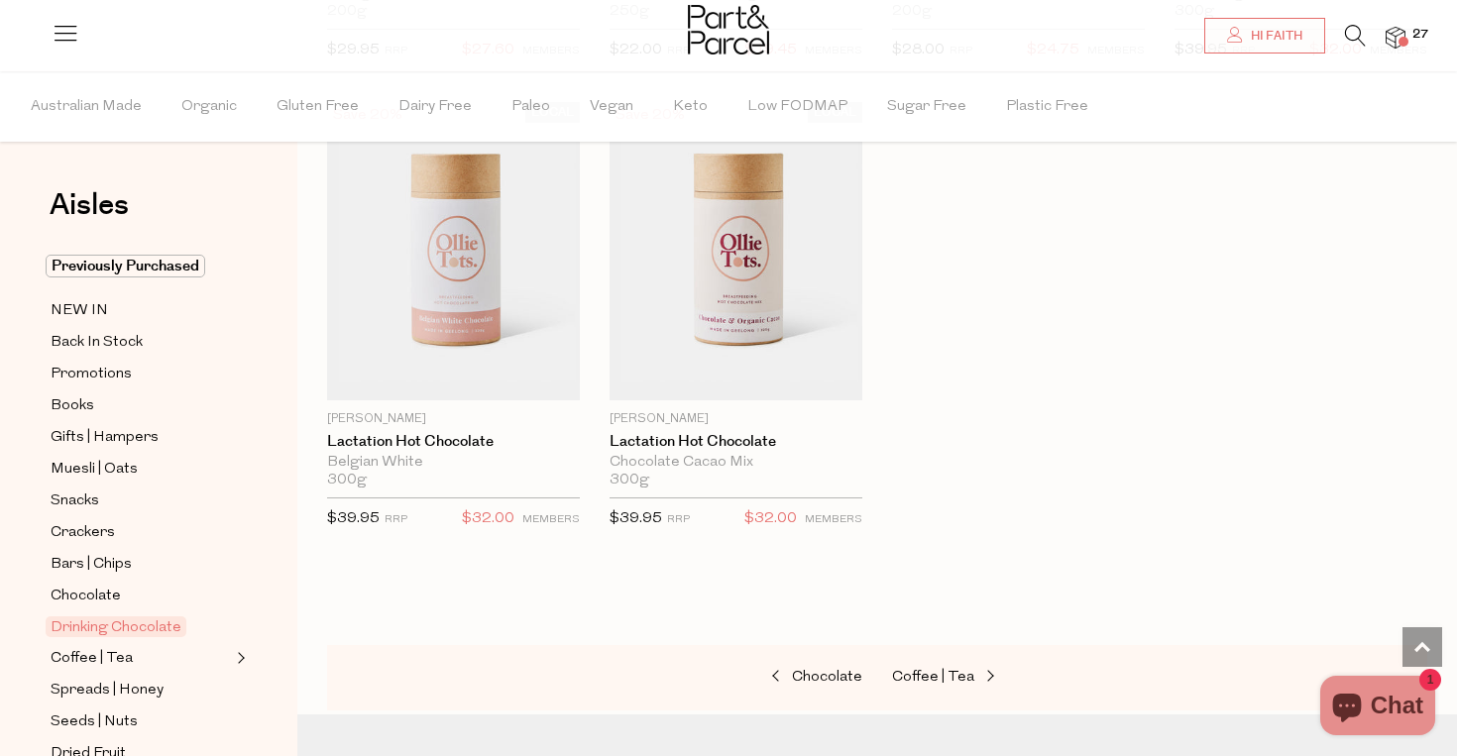
scroll to position [2032, 0]
click at [96, 499] on span "Snacks" at bounding box center [75, 502] width 49 height 24
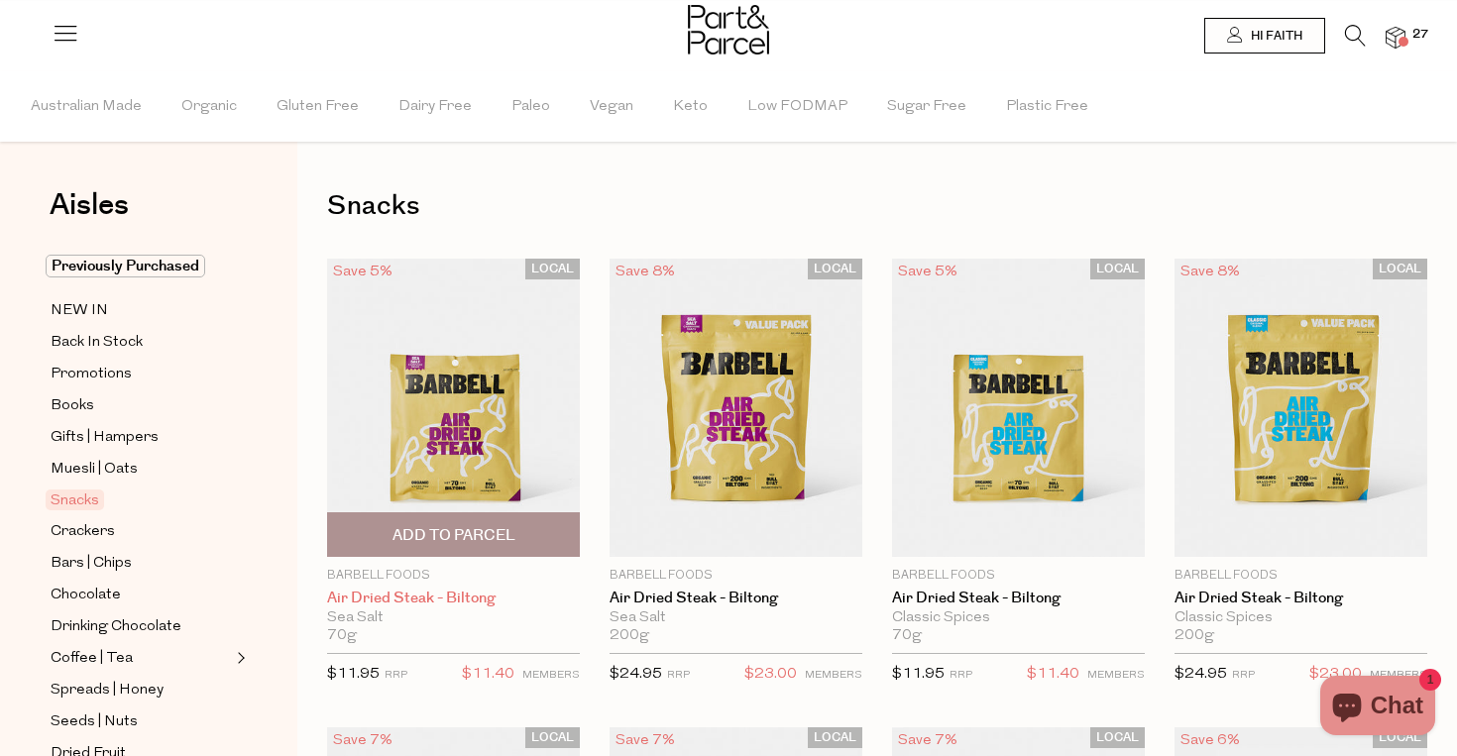
type input "2"
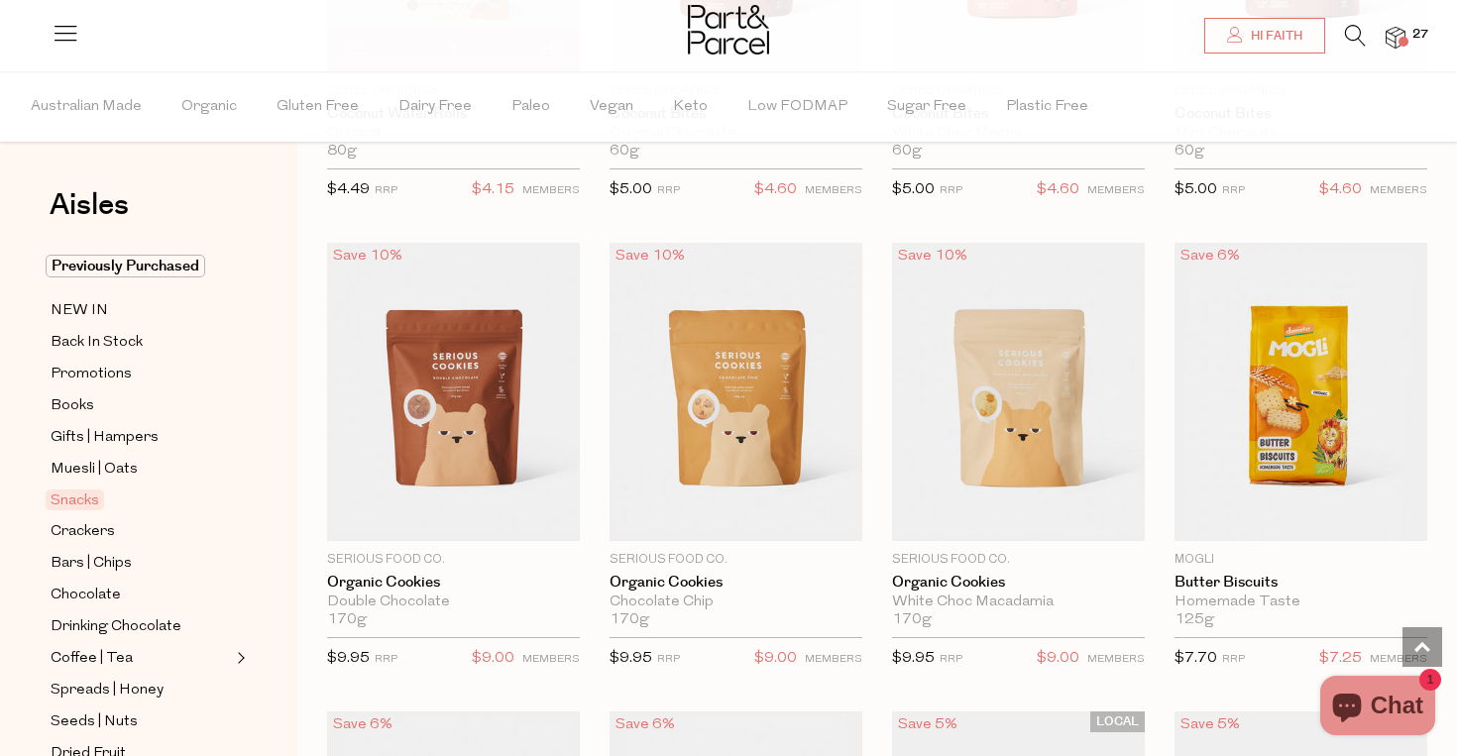
scroll to position [3768, 0]
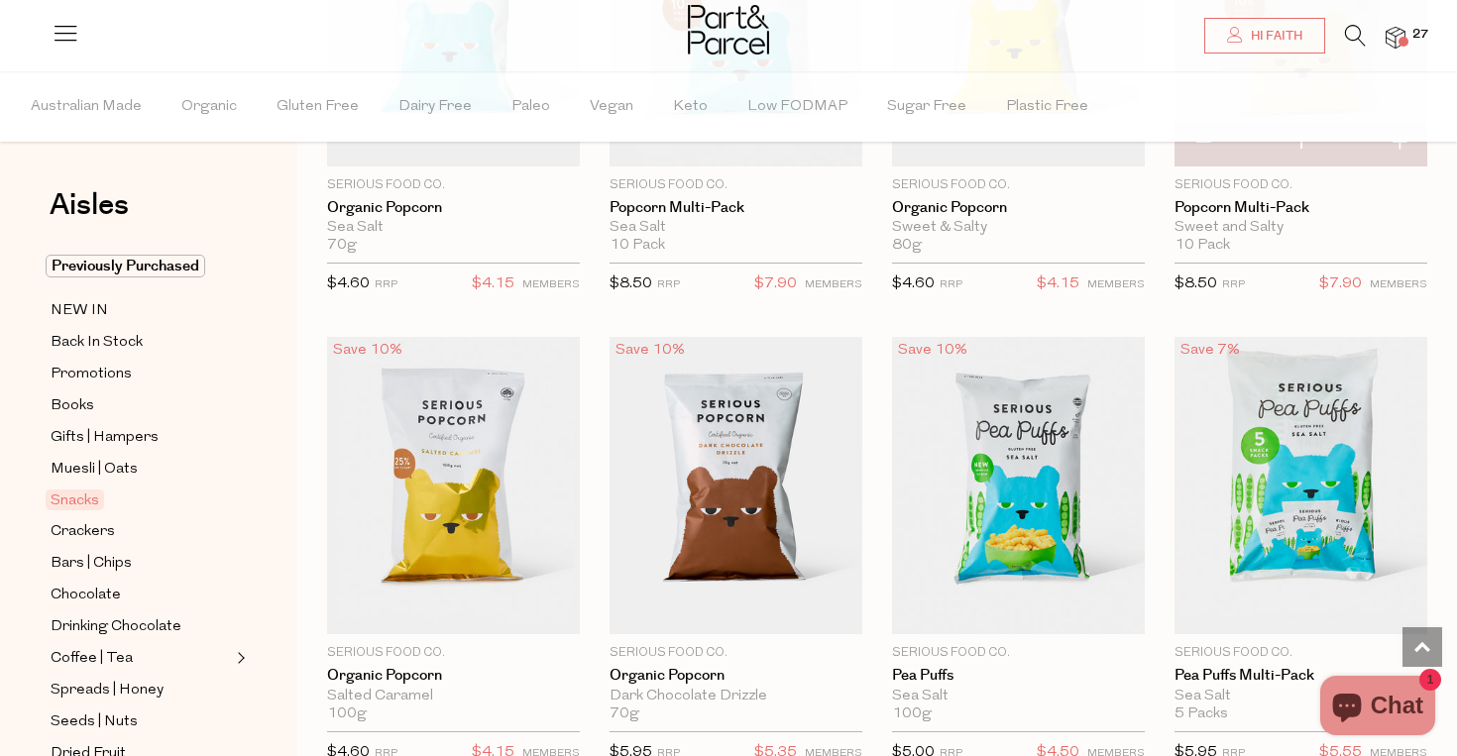
type input "2"
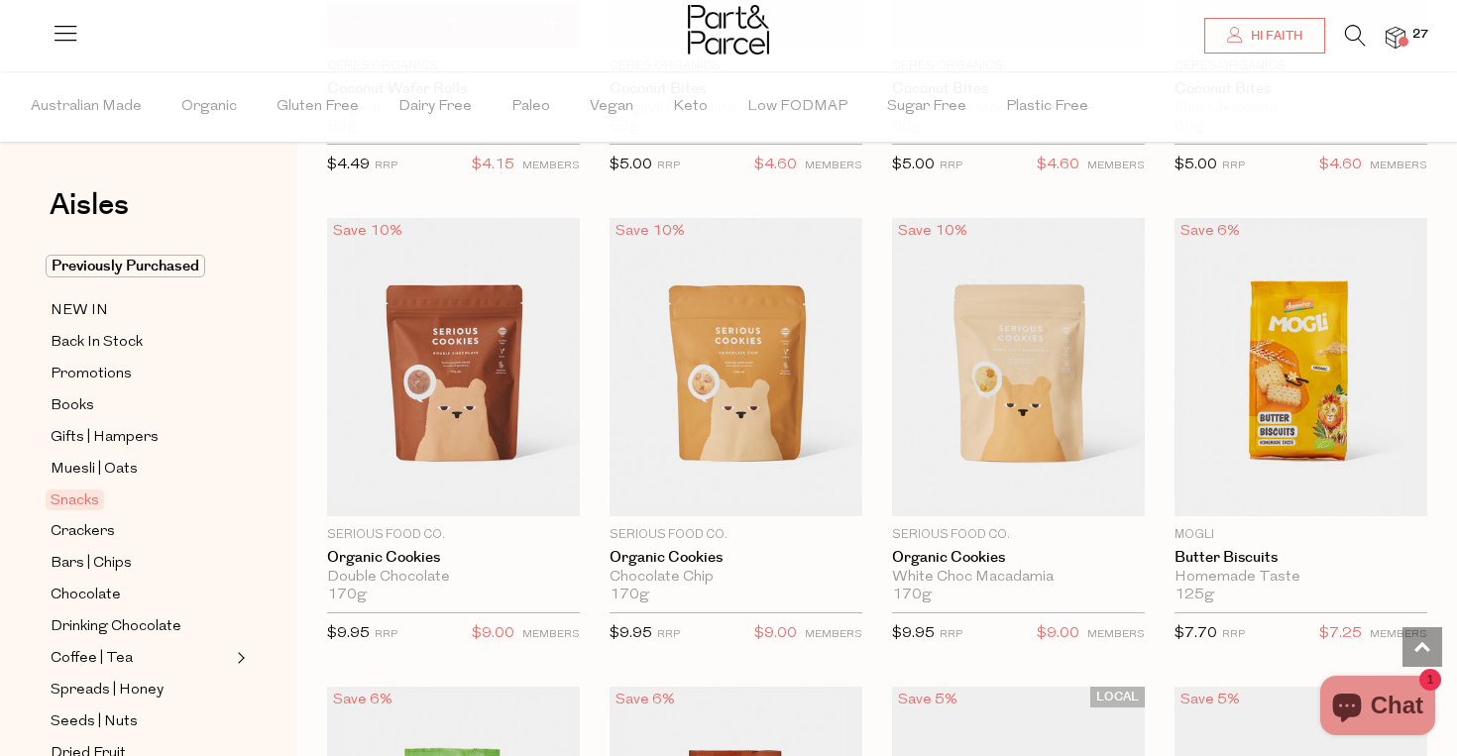
scroll to position [3788, 0]
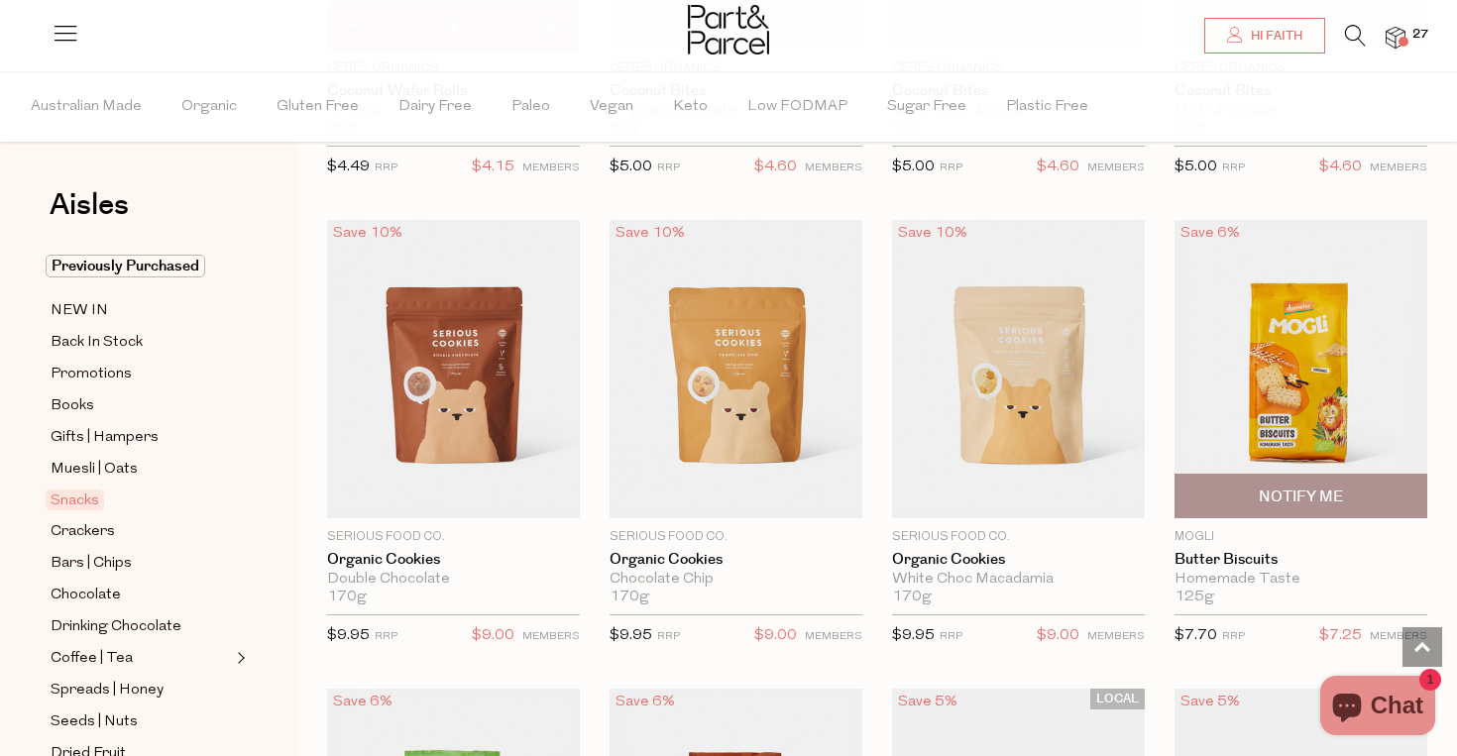
click at [1352, 401] on img at bounding box center [1301, 369] width 253 height 298
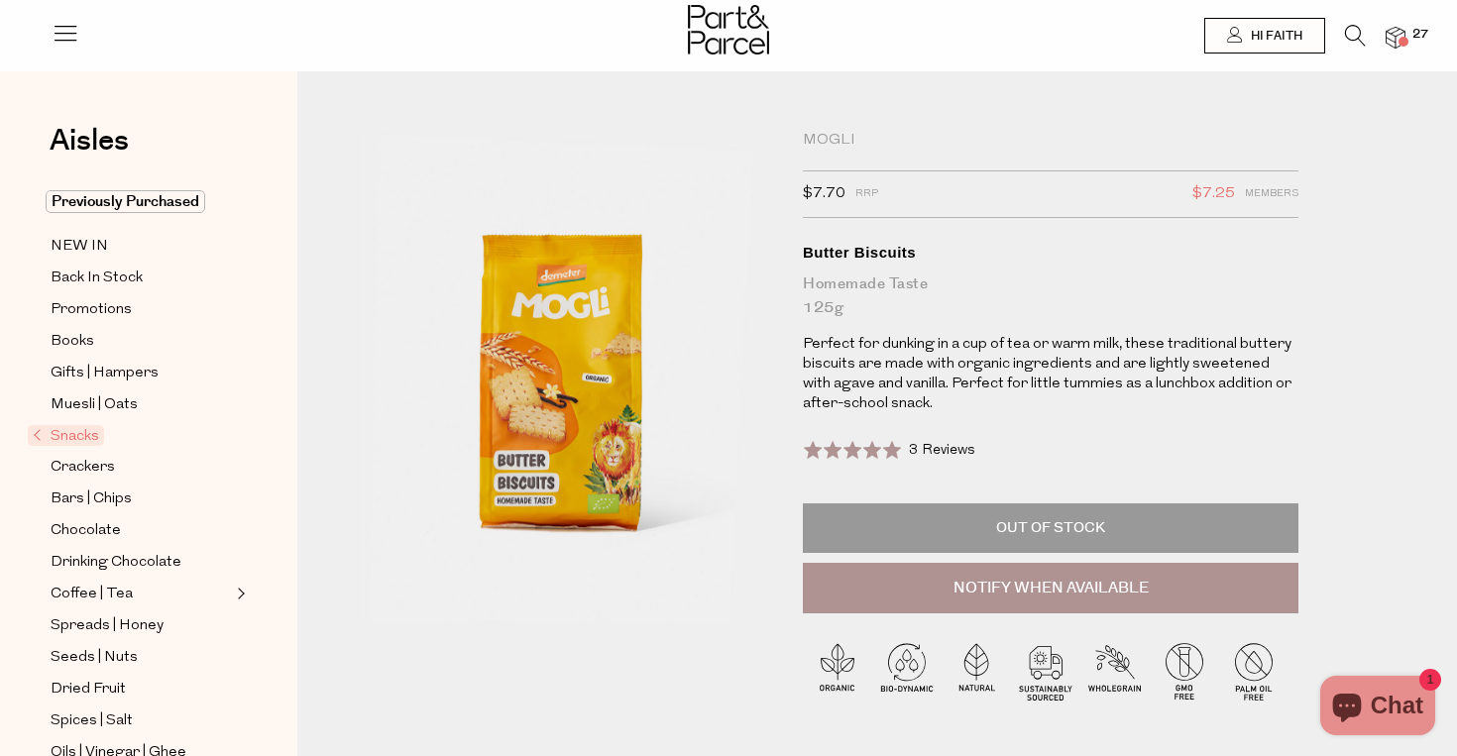
scroll to position [1, 0]
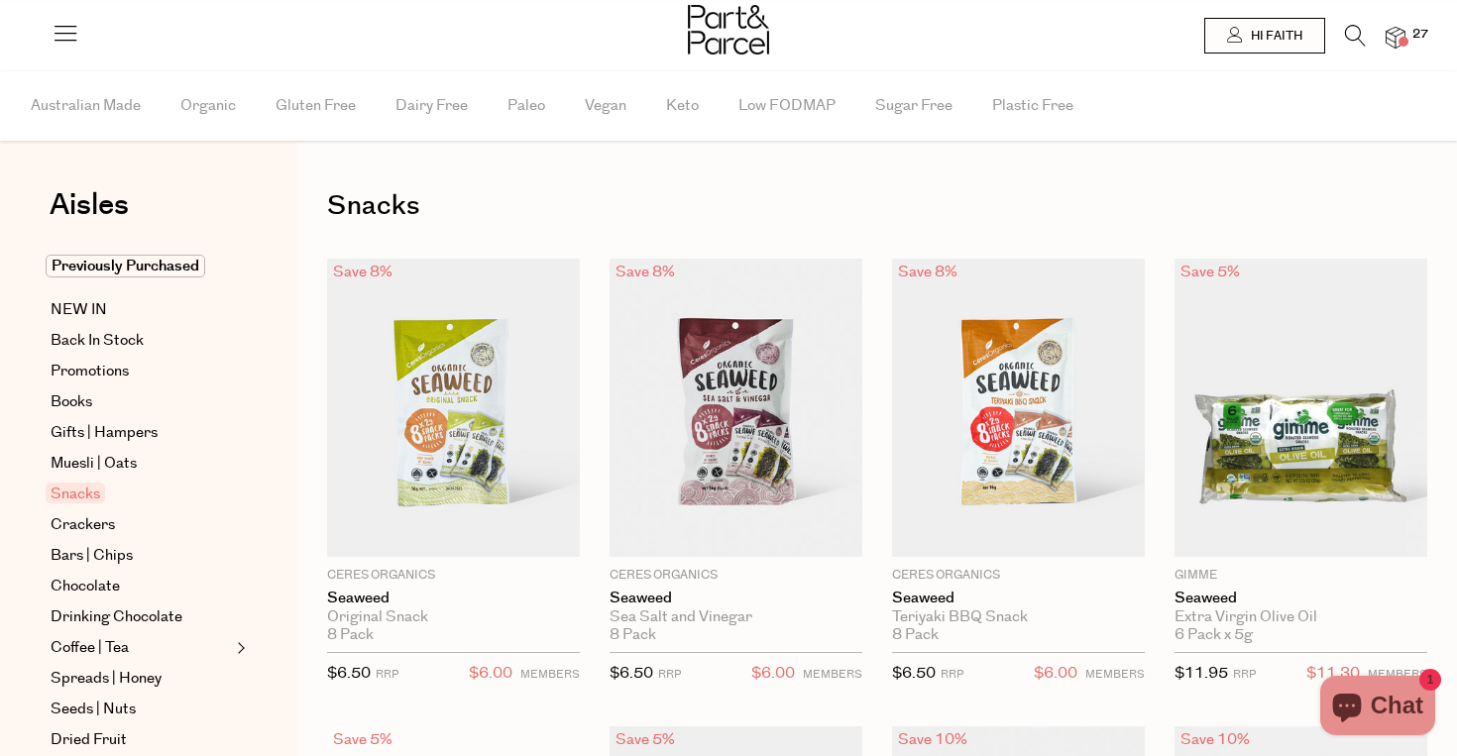
type input "2"
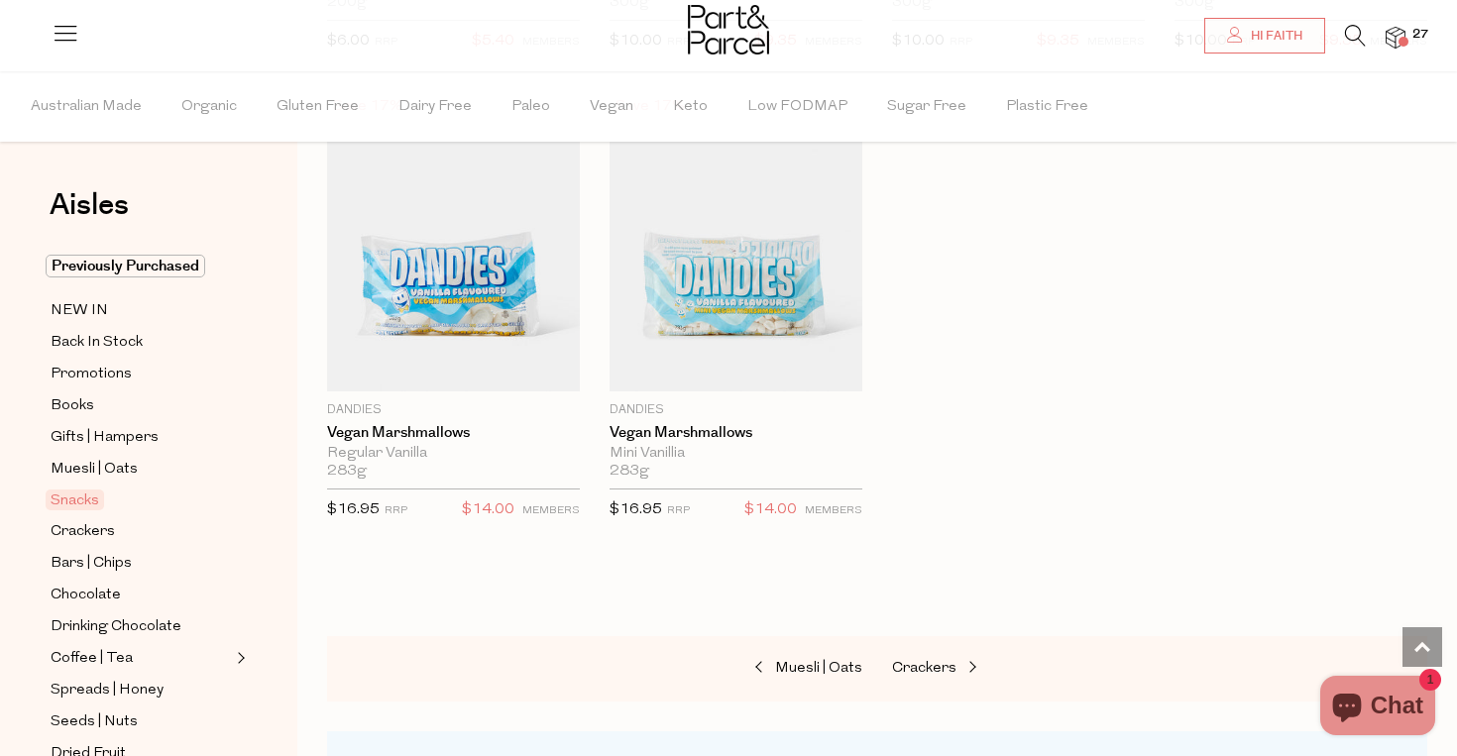
scroll to position [2172, 0]
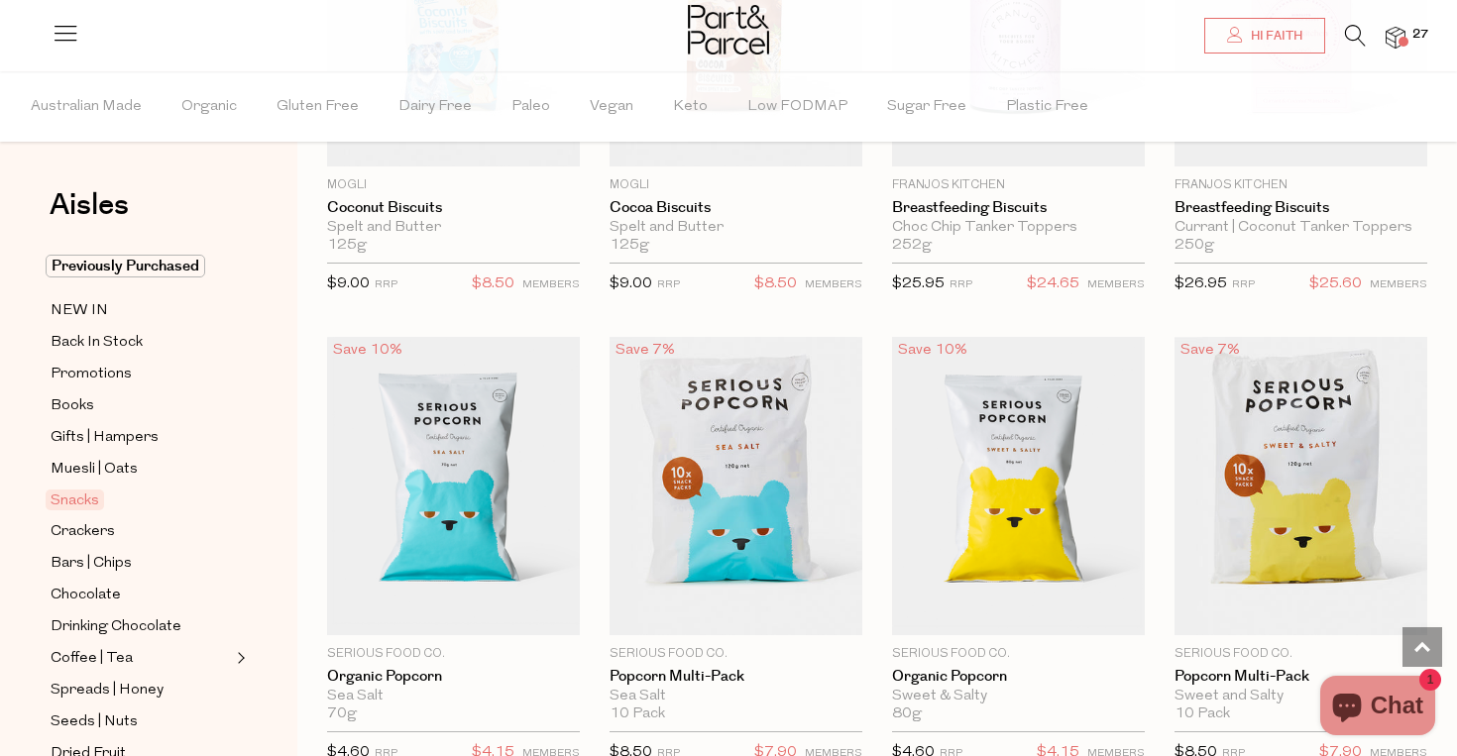
type input "2"
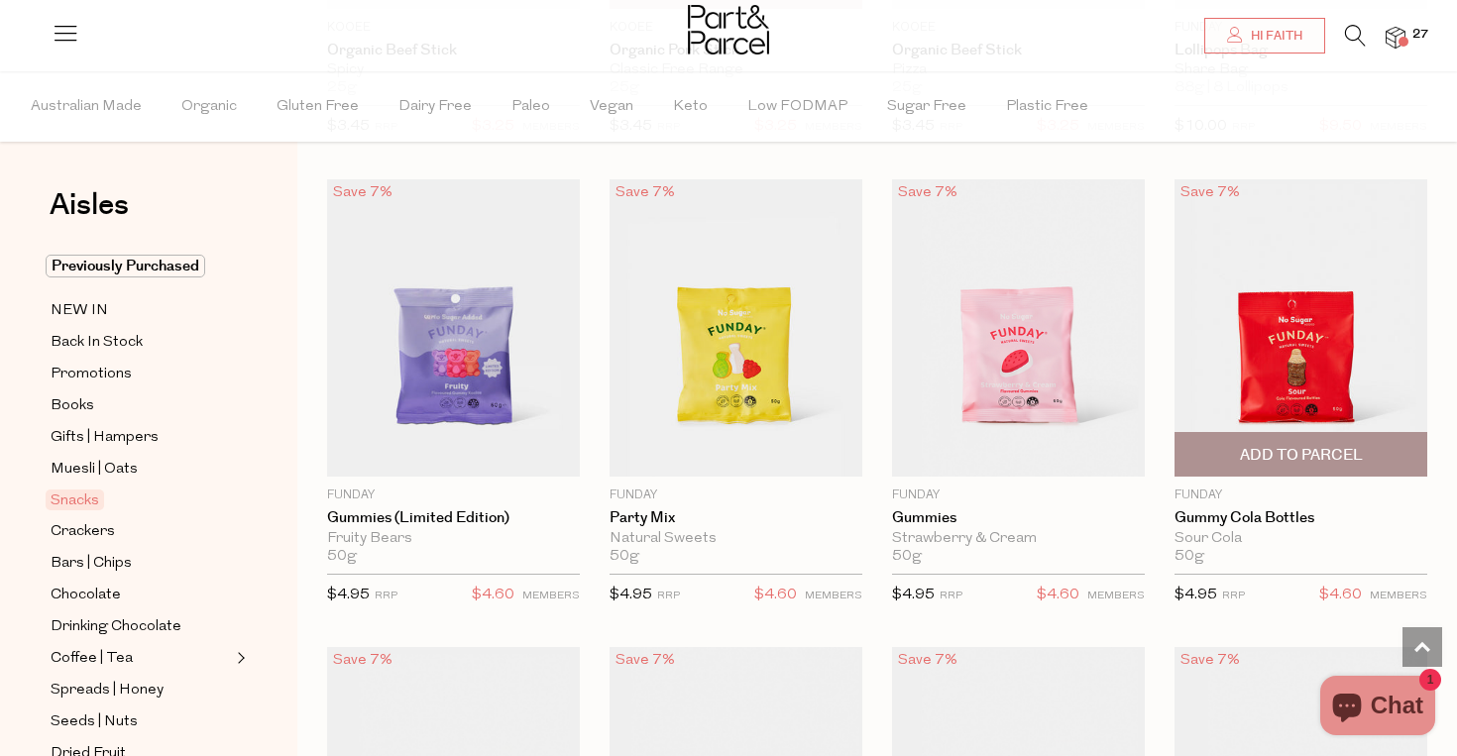
scroll to position [1480, 0]
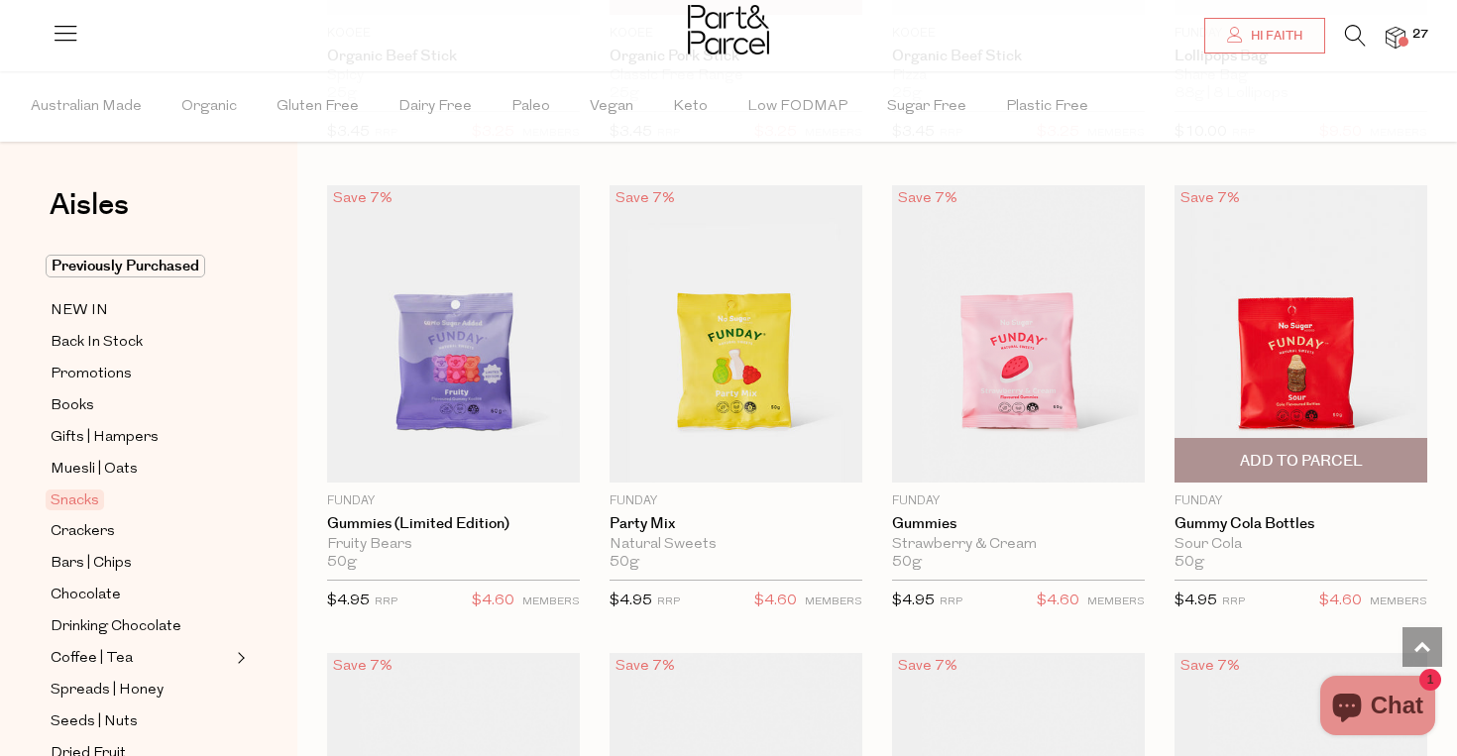
click at [1264, 457] on span "Add To Parcel" at bounding box center [1301, 461] width 123 height 21
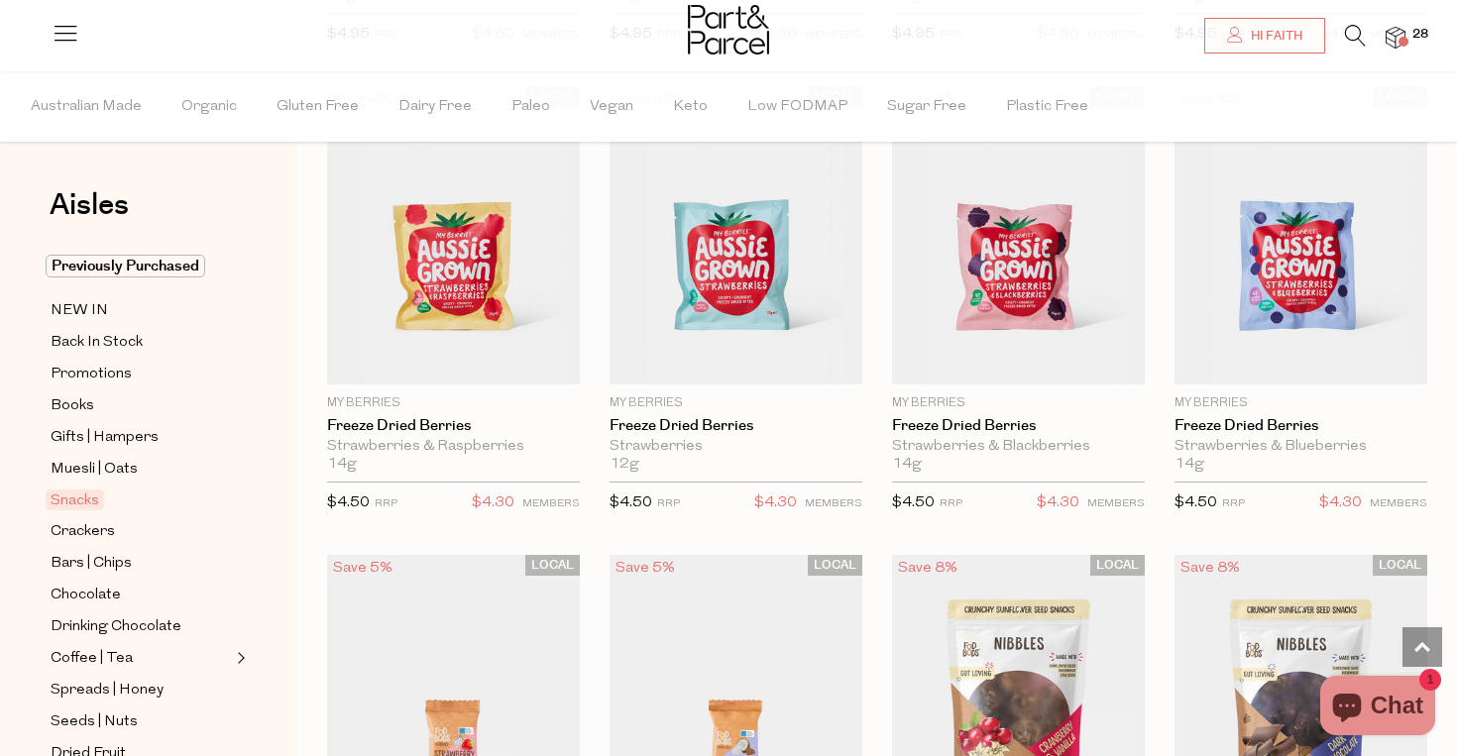
scroll to position [2513, 0]
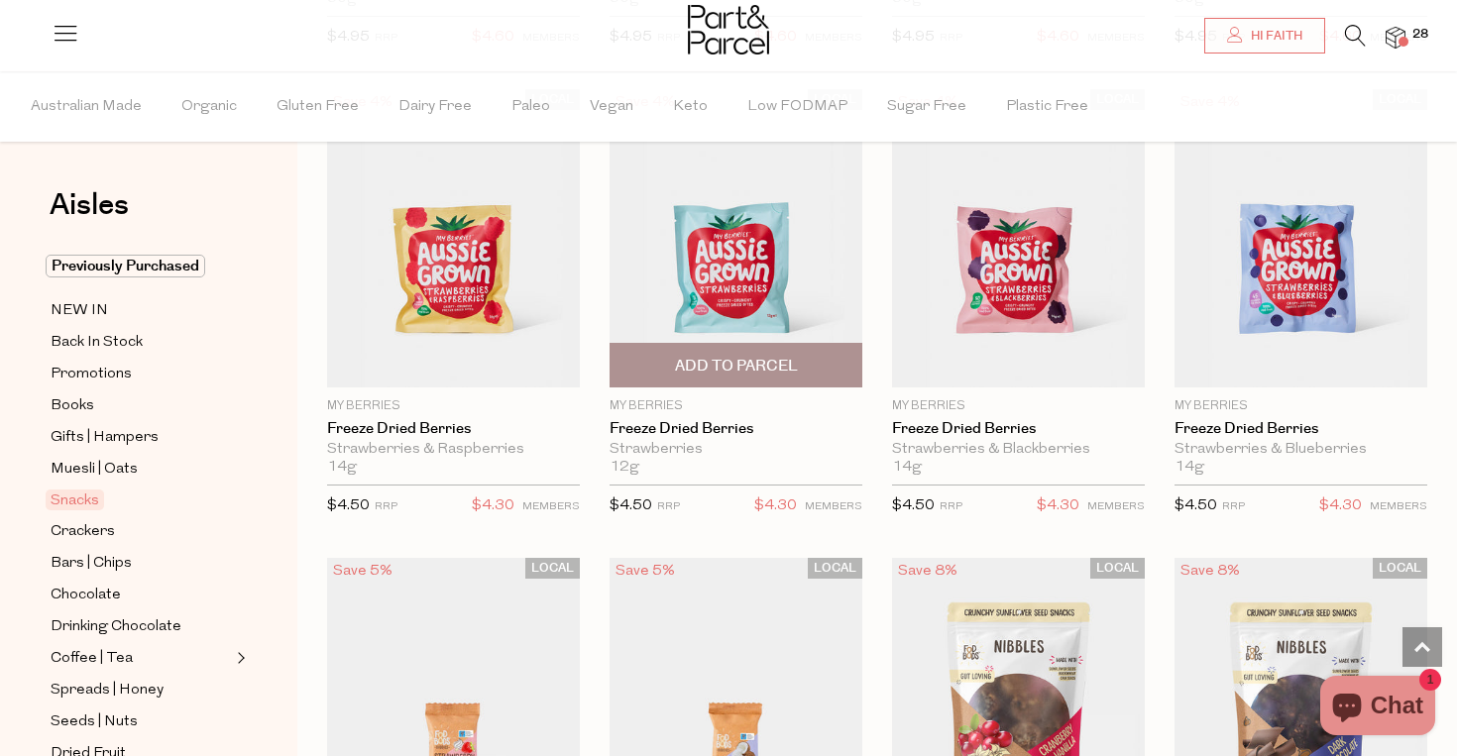
click at [753, 360] on span "Add To Parcel" at bounding box center [736, 366] width 123 height 21
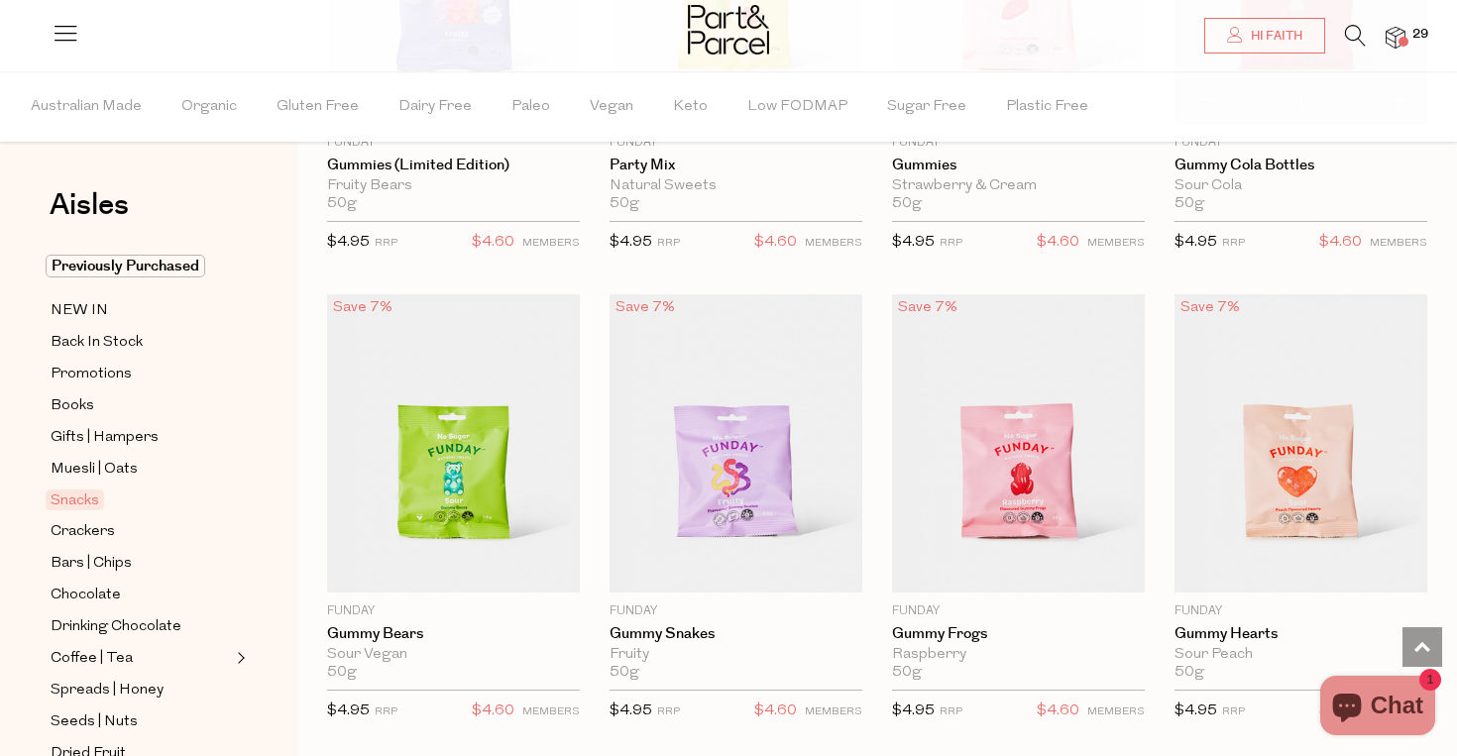
scroll to position [1223, 0]
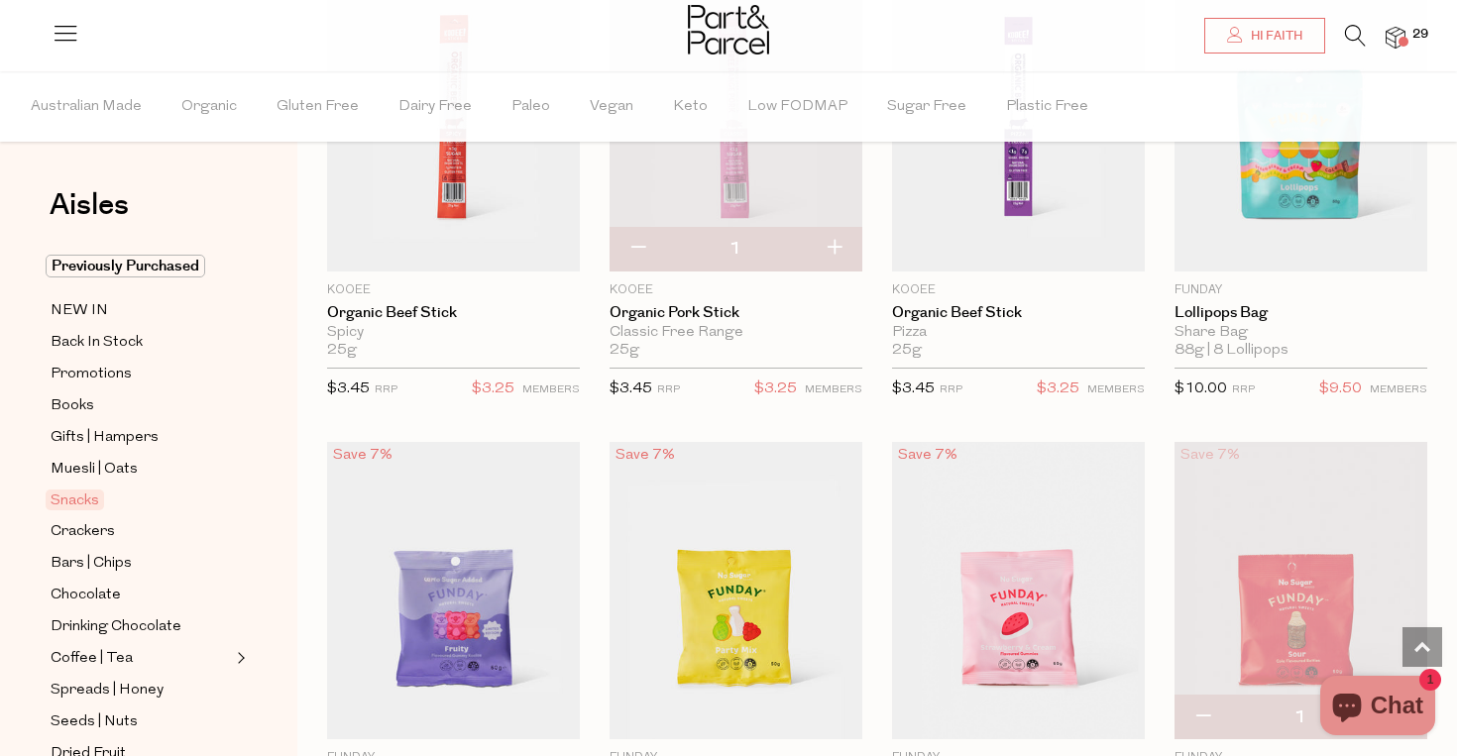
click at [1408, 35] on span "29" at bounding box center [1420, 35] width 26 height 18
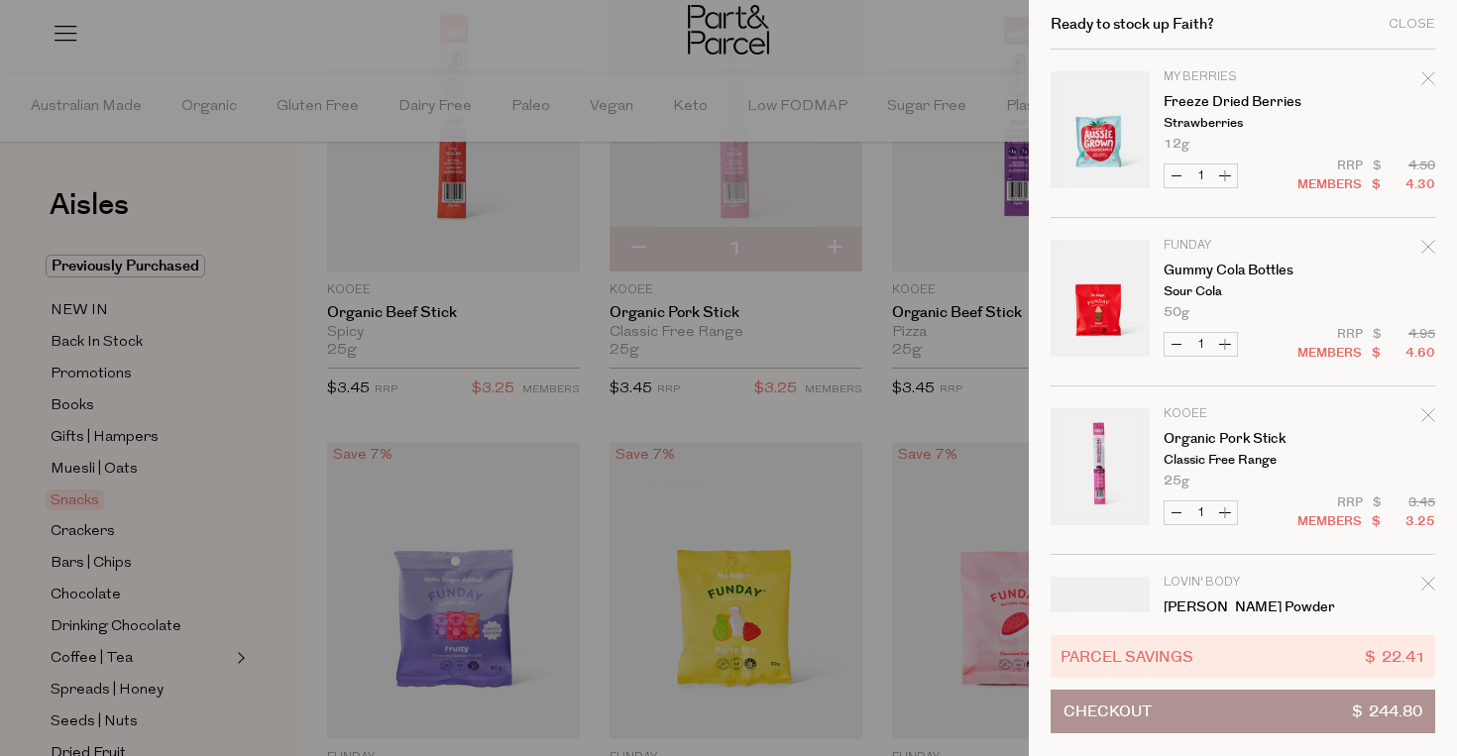
click at [1168, 720] on button "Checkout $ 244.80" at bounding box center [1243, 712] width 385 height 44
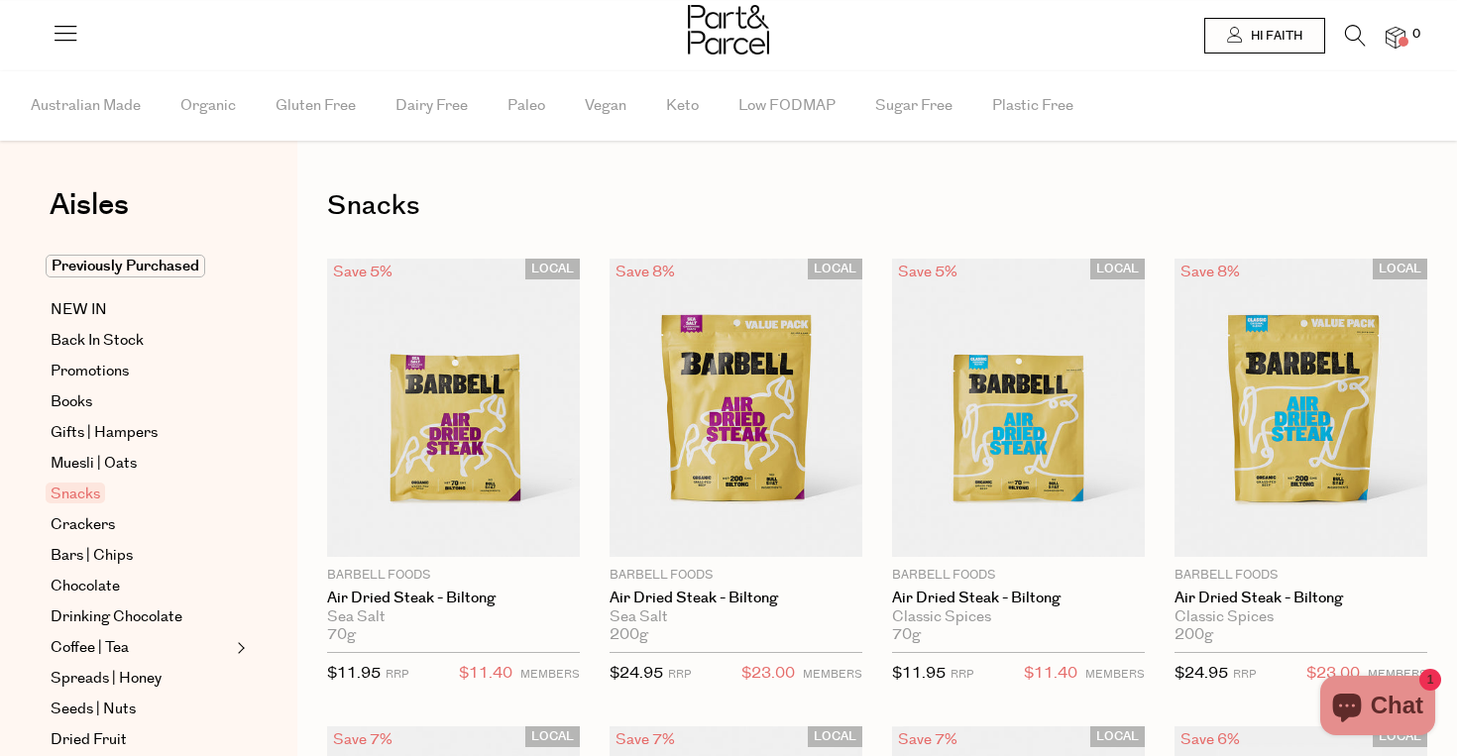
click at [1354, 33] on icon at bounding box center [1355, 36] width 21 height 22
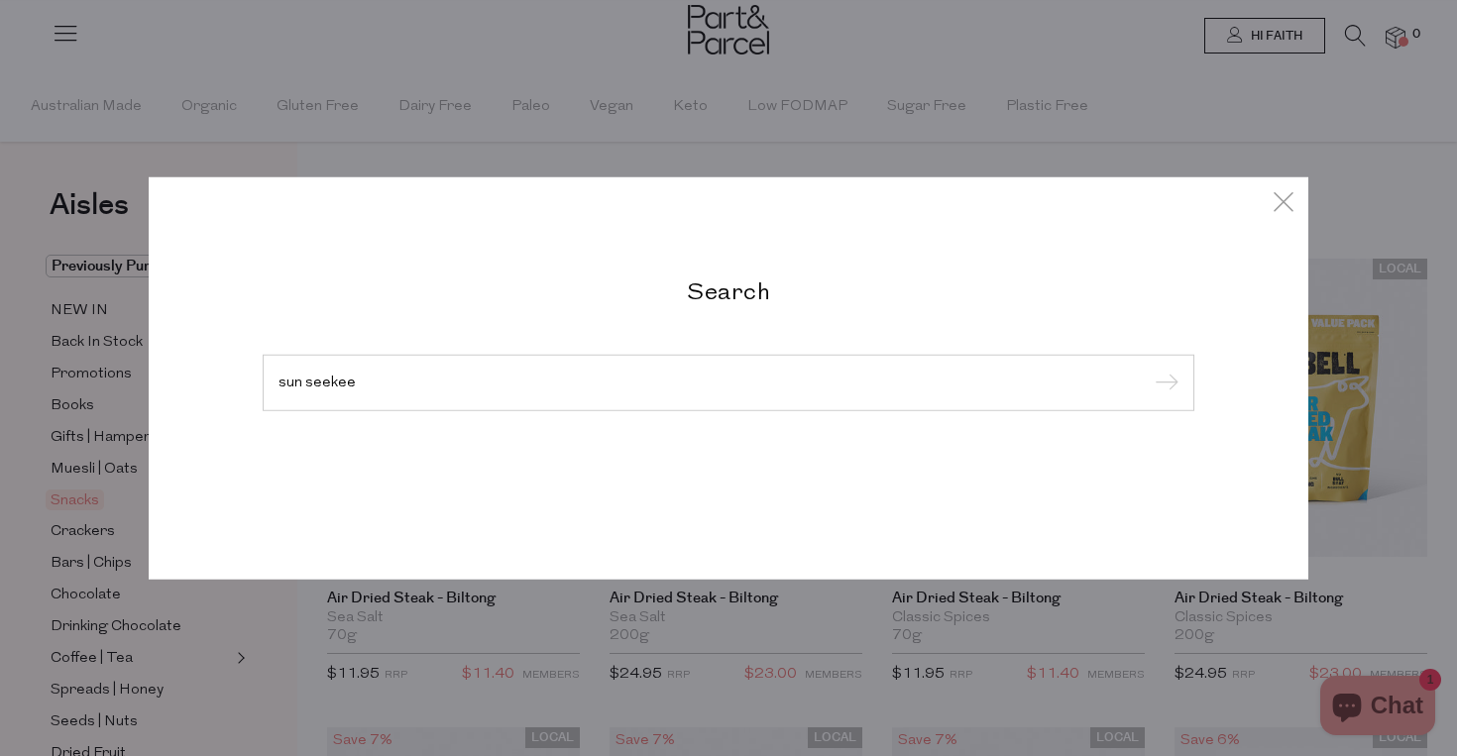
type input "sun seekee"
click at [1149, 369] on input "submit" at bounding box center [1164, 384] width 30 height 30
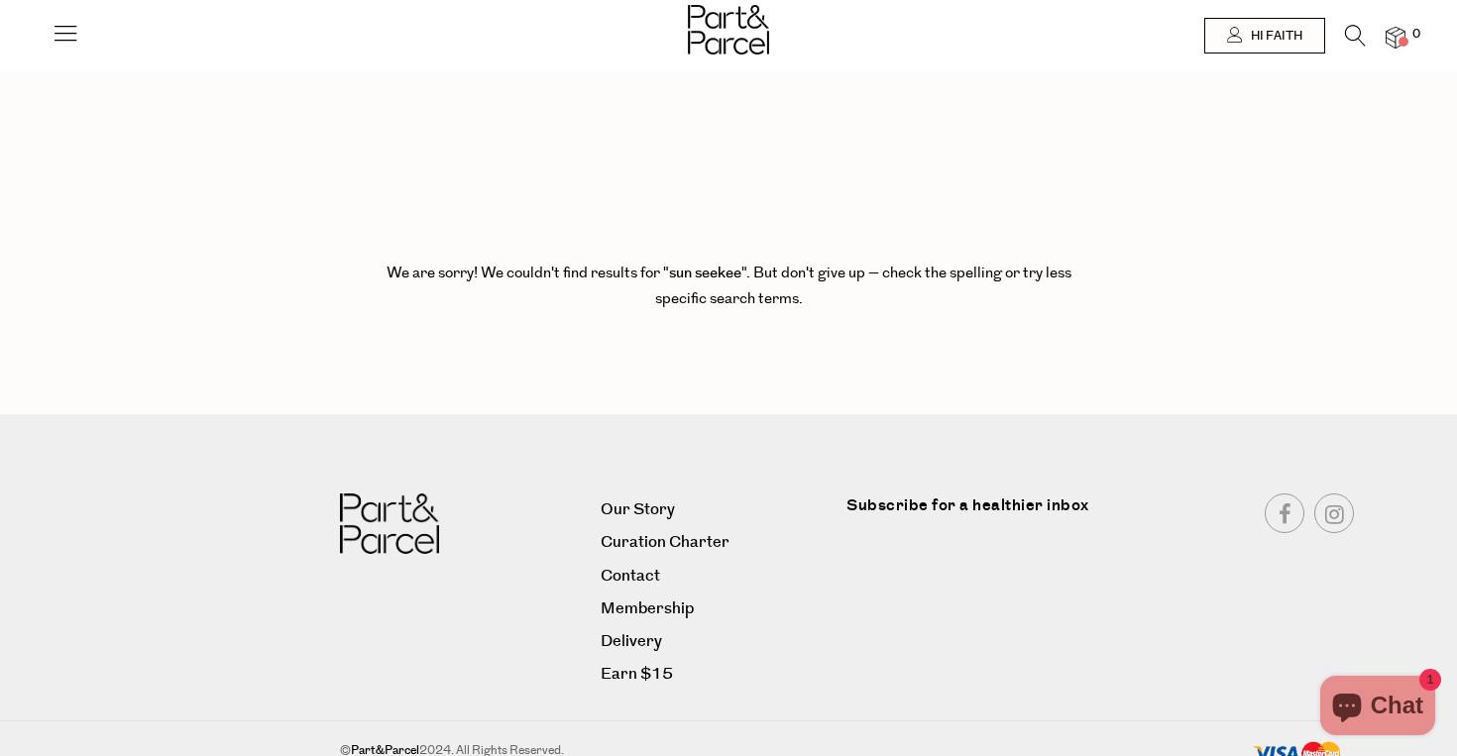
click at [1366, 34] on li "0" at bounding box center [1386, 38] width 40 height 26
click at [1359, 34] on icon at bounding box center [1355, 36] width 21 height 22
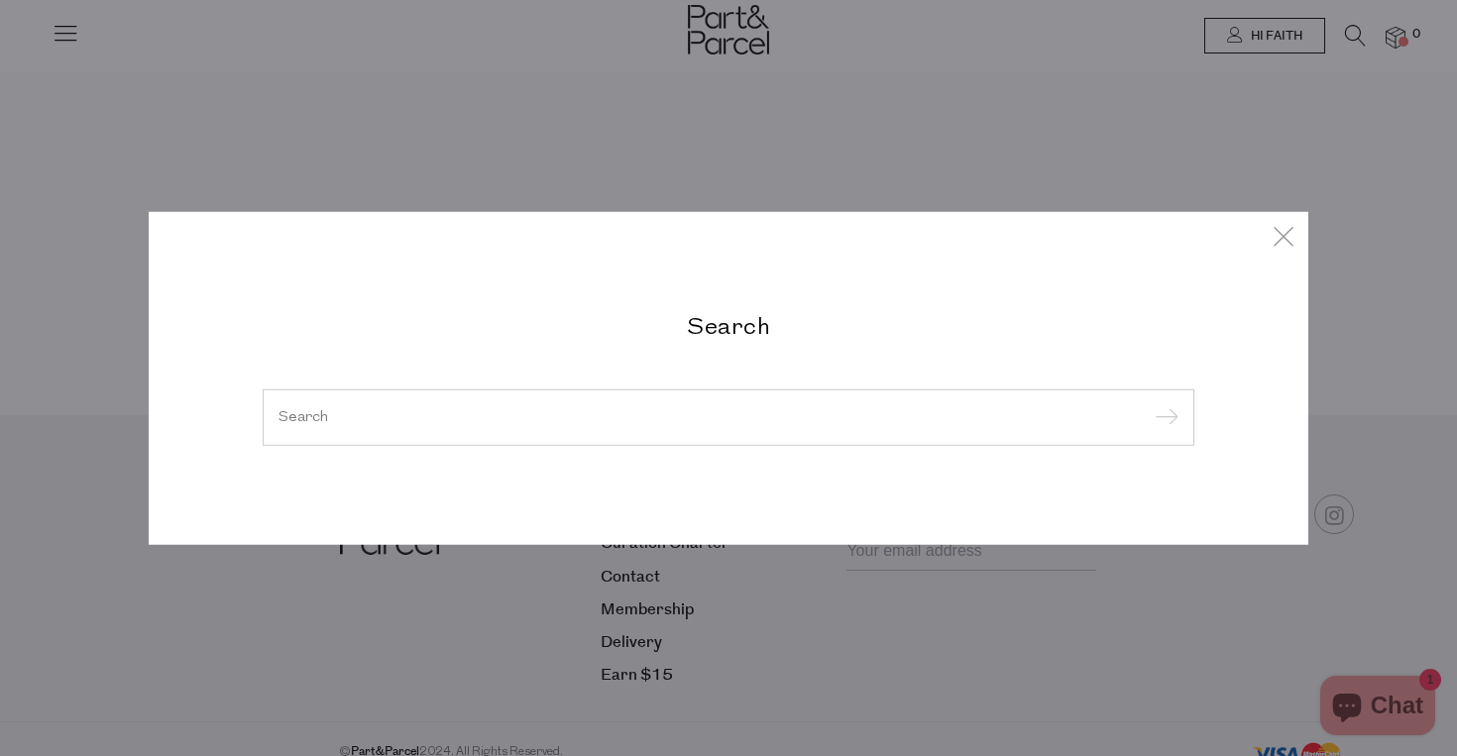
click at [641, 348] on div "Search" at bounding box center [728, 378] width 961 height 136
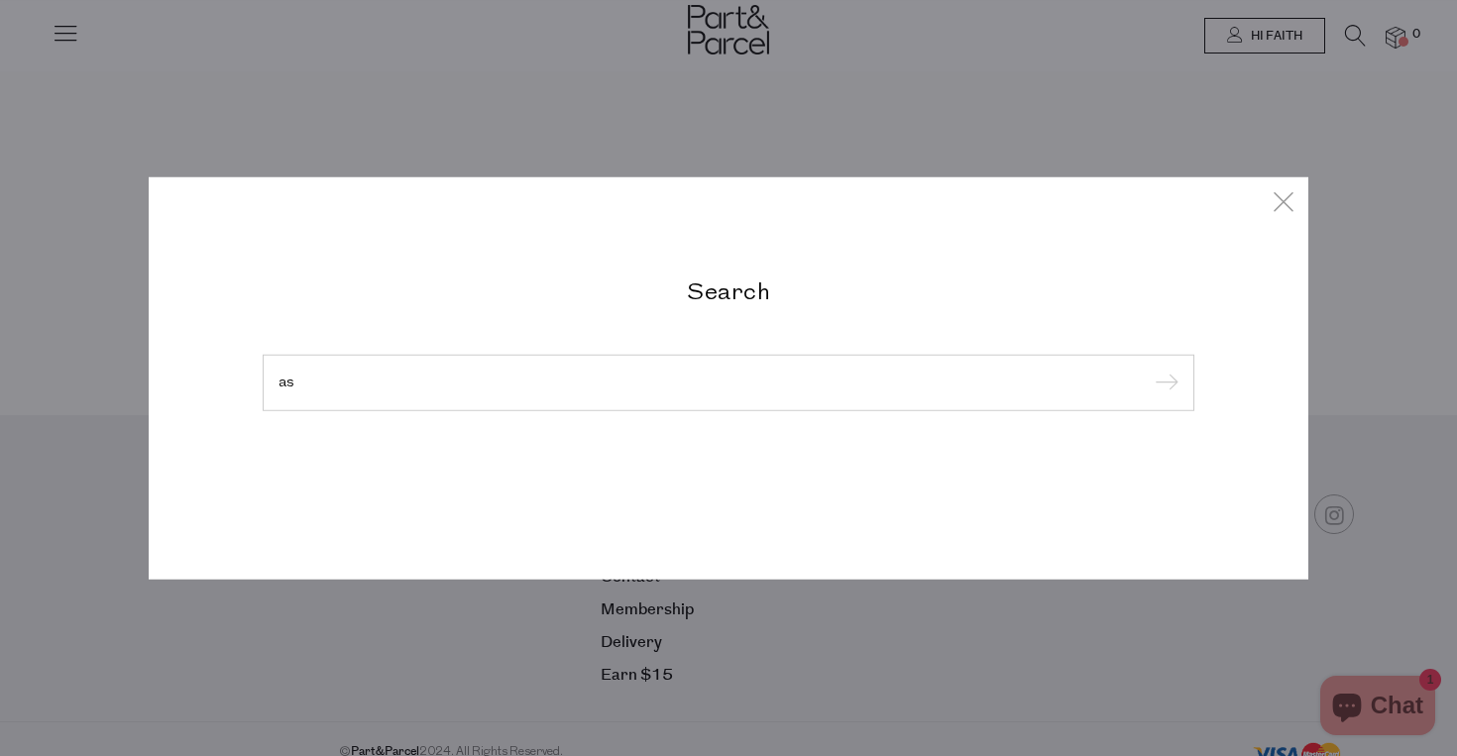
type input "a"
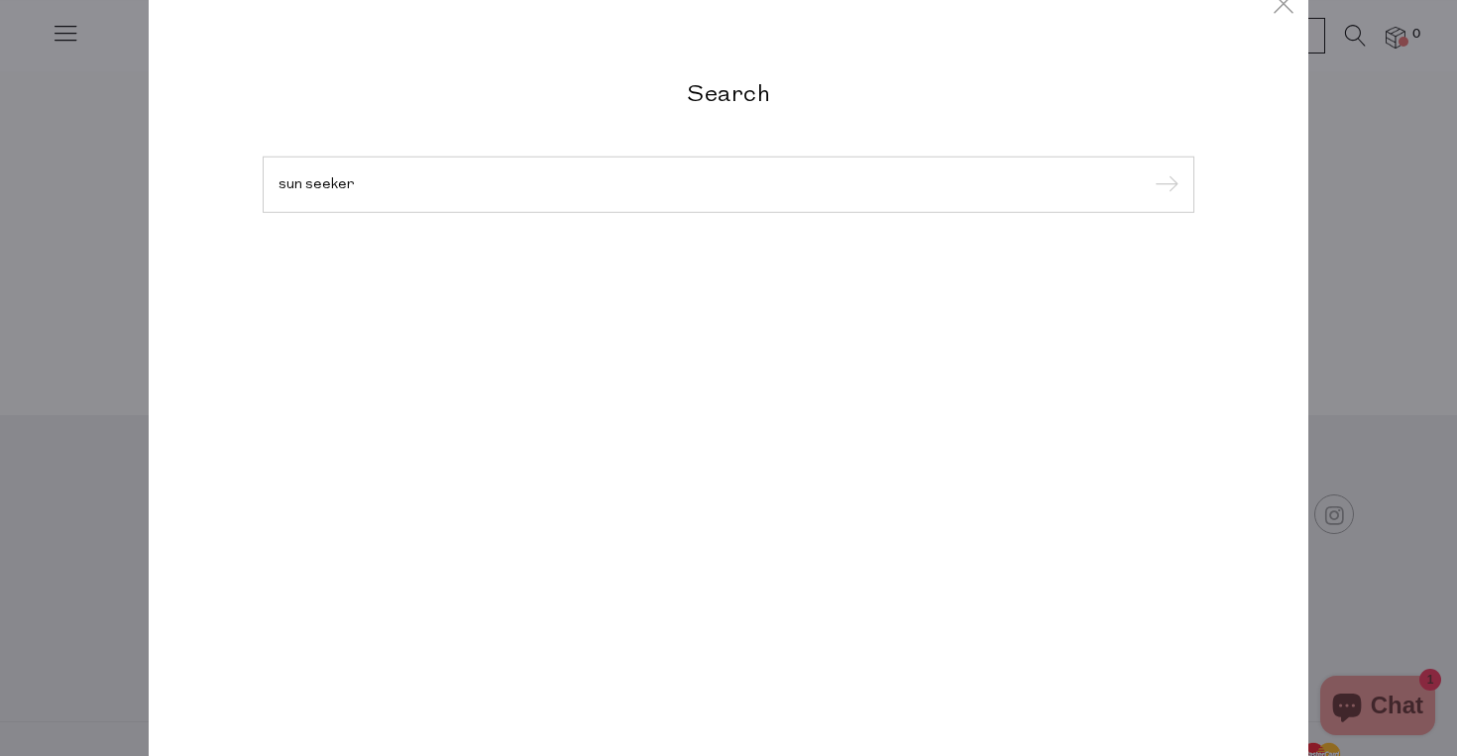
type input "sun seeker"
click at [1149, 170] on input "submit" at bounding box center [1164, 185] width 30 height 30
